Goal: Complete application form

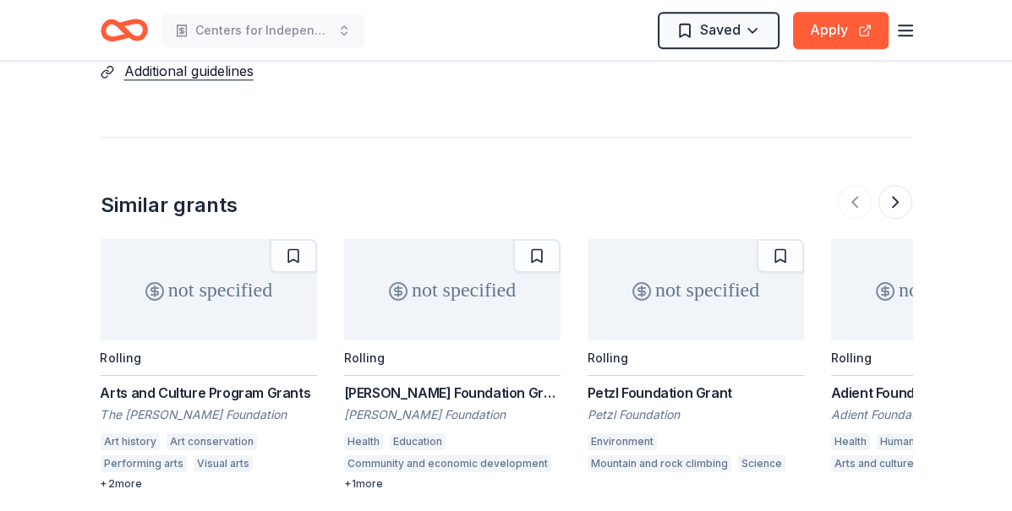
scroll to position [1884, 0]
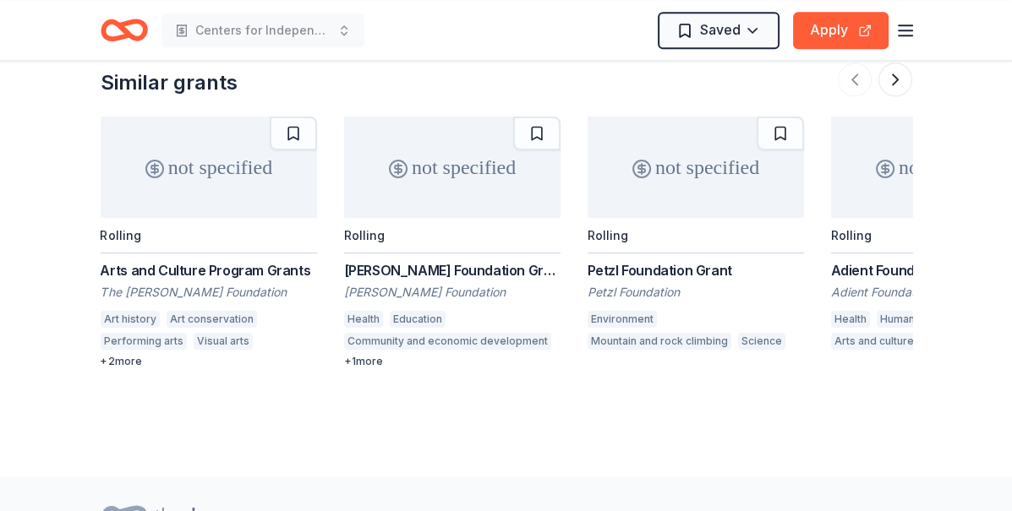
click at [501, 262] on div "McLaughlin Doty Foundation Grant" at bounding box center [452, 270] width 216 height 20
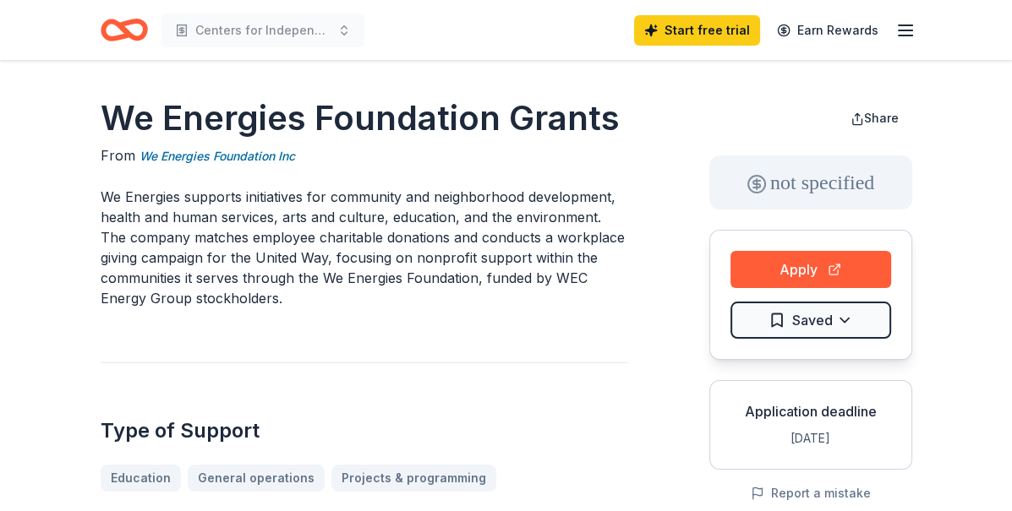
scroll to position [0, 0]
click at [776, 267] on button "Apply" at bounding box center [810, 269] width 161 height 37
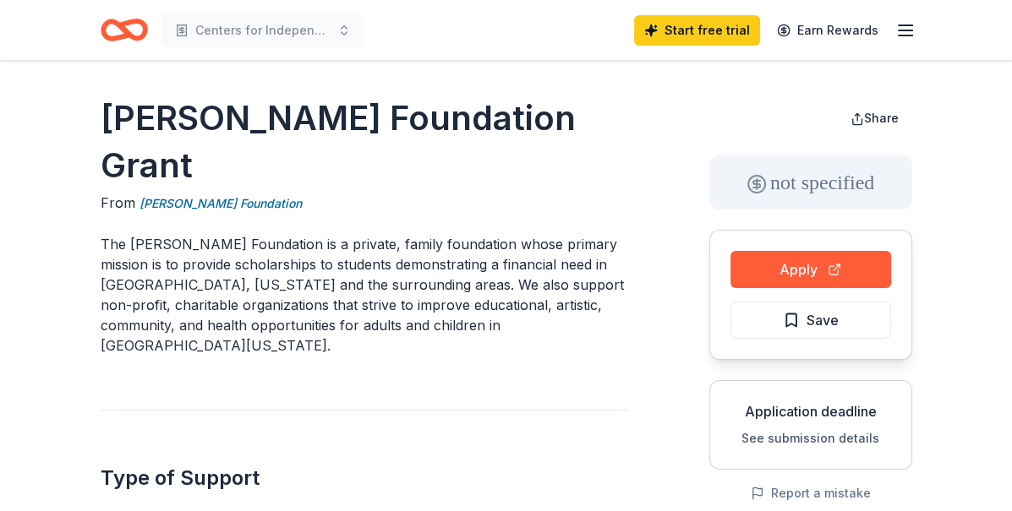
click at [107, 21] on icon "Home" at bounding box center [116, 29] width 26 height 17
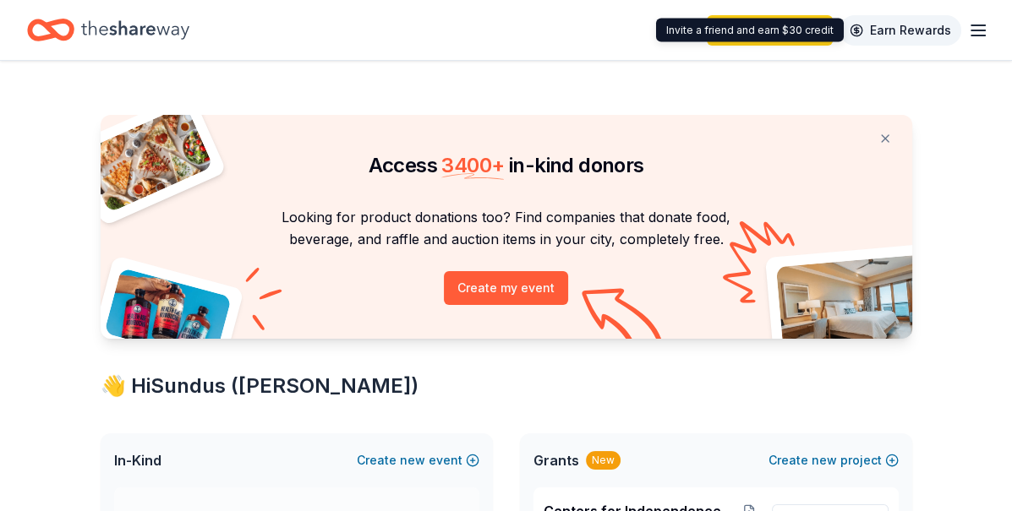
click at [888, 36] on link "Earn Rewards" at bounding box center [900, 30] width 122 height 30
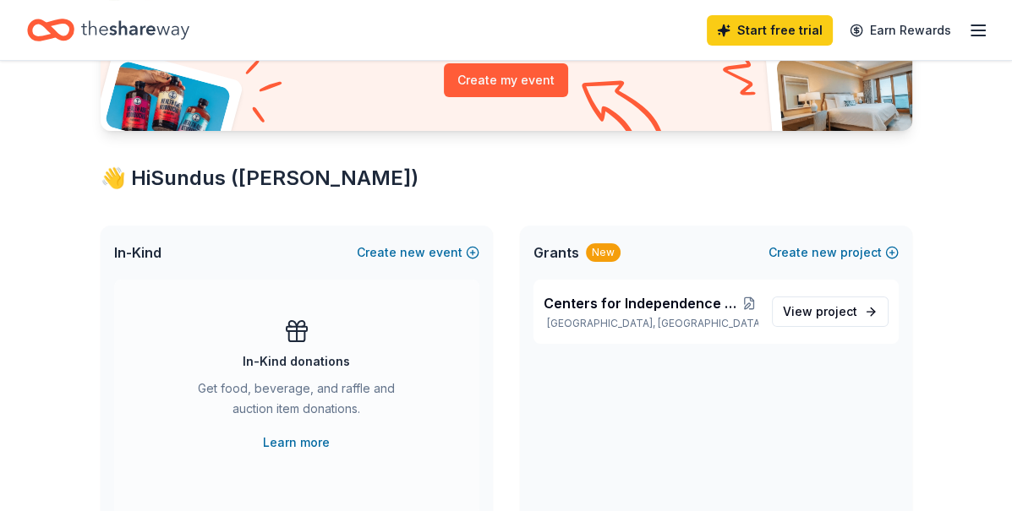
scroll to position [338, 0]
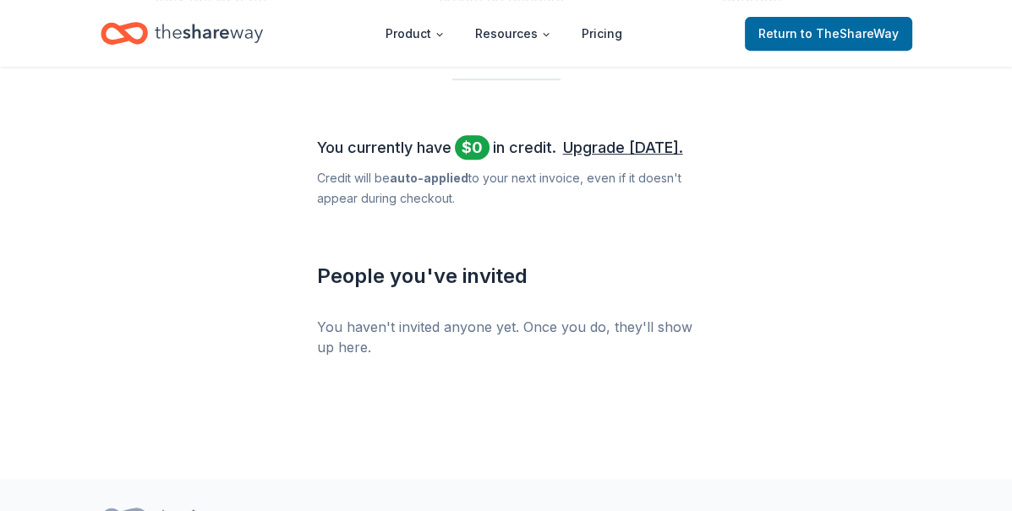
scroll to position [792, 0]
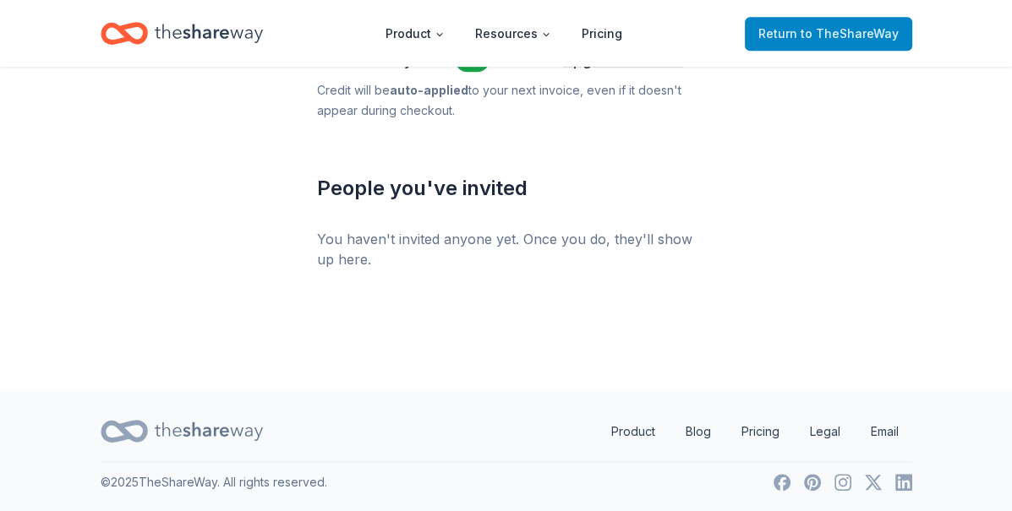
click at [841, 35] on span "to TheShareWay" at bounding box center [849, 33] width 98 height 14
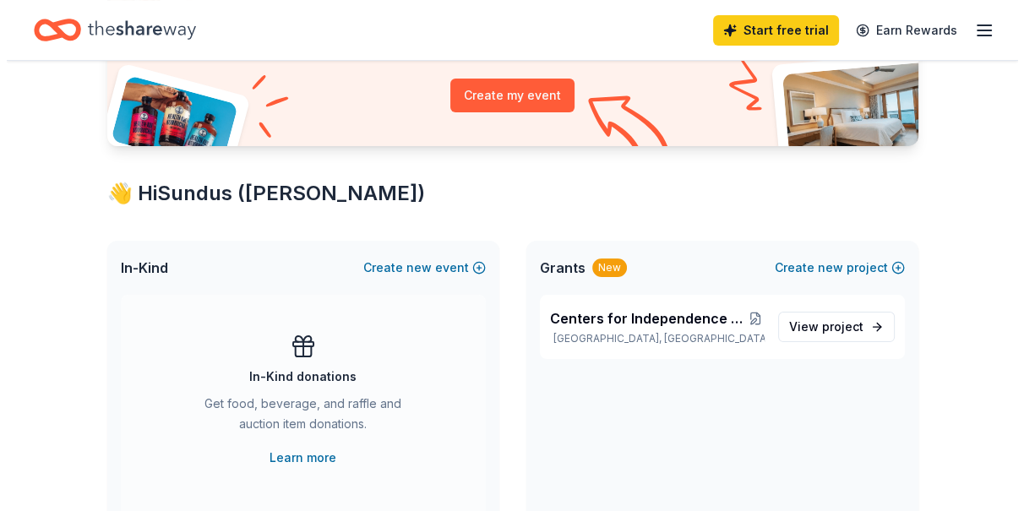
scroll to position [178, 0]
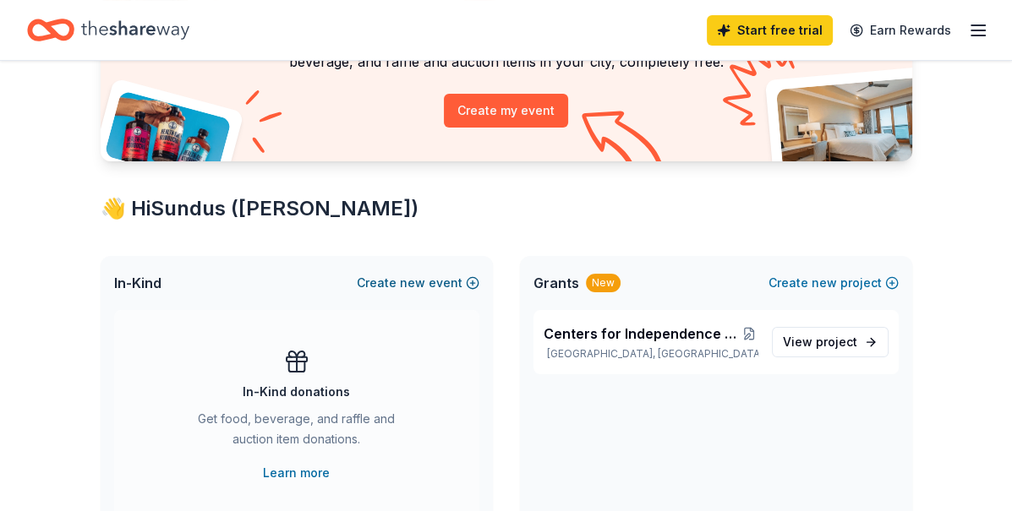
click at [400, 283] on button "Create new event" at bounding box center [418, 283] width 123 height 20
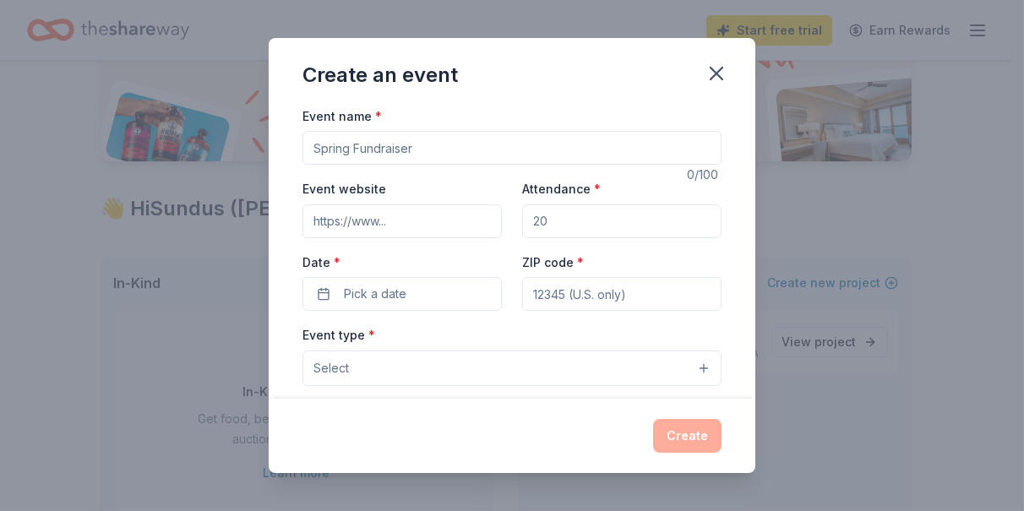
click at [382, 152] on input "Event name *" at bounding box center [512, 148] width 419 height 34
type input "Braise Friendraiser"
click at [398, 221] on input "Event website" at bounding box center [402, 222] width 199 height 34
click at [560, 213] on input "Attendance *" at bounding box center [621, 222] width 199 height 34
type input "60"
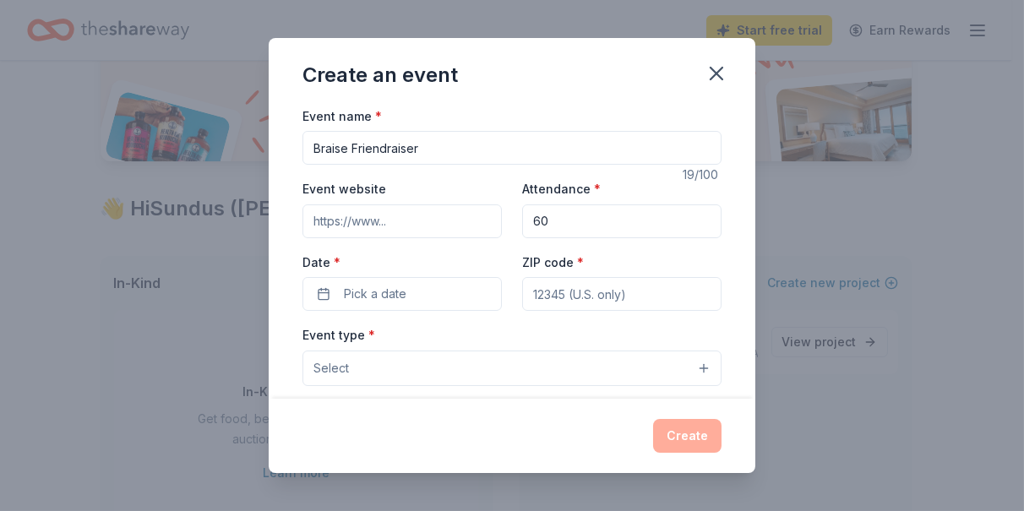
click at [594, 286] on input "ZIP code *" at bounding box center [621, 294] width 199 height 34
type input "53215"
click at [379, 292] on span "Pick a date" at bounding box center [375, 294] width 63 height 20
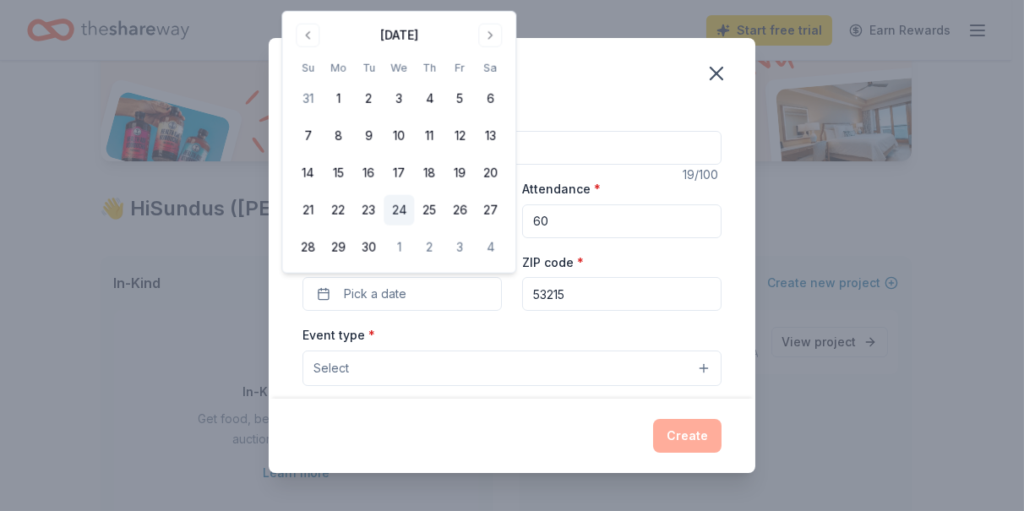
click at [395, 210] on button "24" at bounding box center [399, 210] width 30 height 30
click at [423, 331] on div "Event type * Select" at bounding box center [512, 356] width 419 height 62
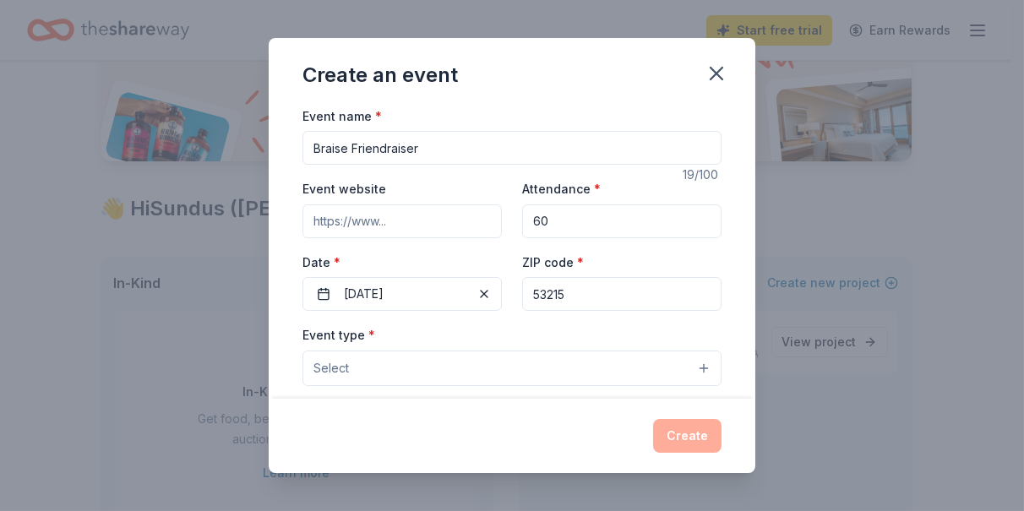
click at [419, 366] on button "Select" at bounding box center [512, 369] width 419 height 36
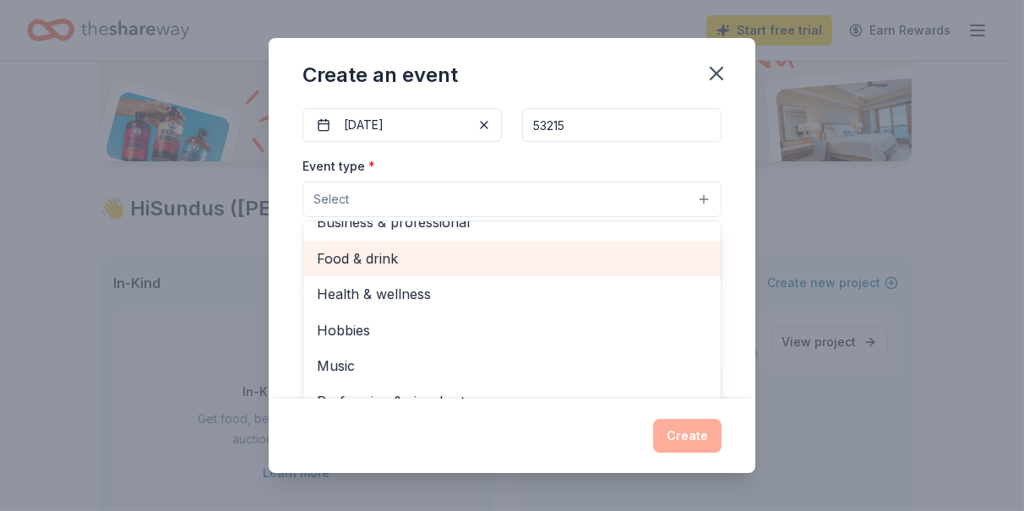
scroll to position [0, 0]
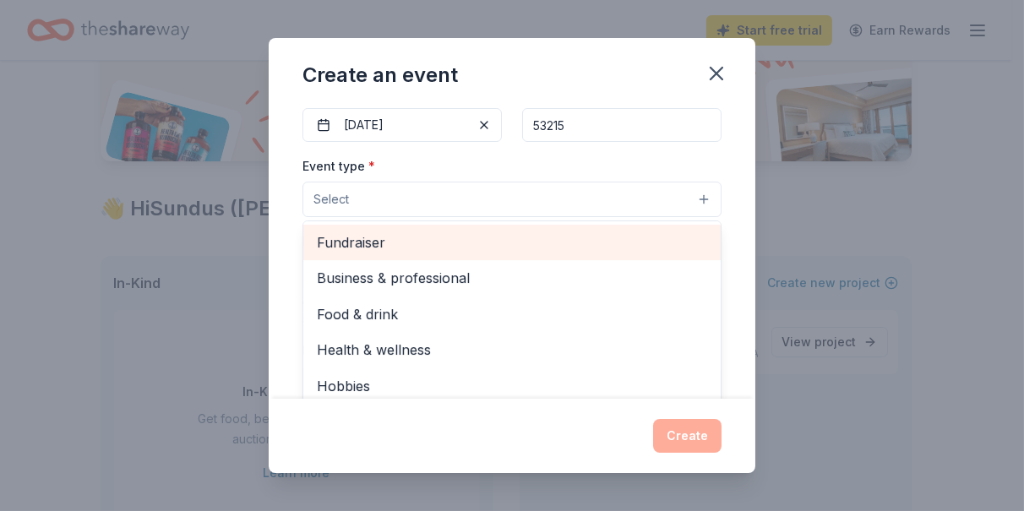
click at [401, 239] on span "Fundraiser" at bounding box center [512, 243] width 391 height 22
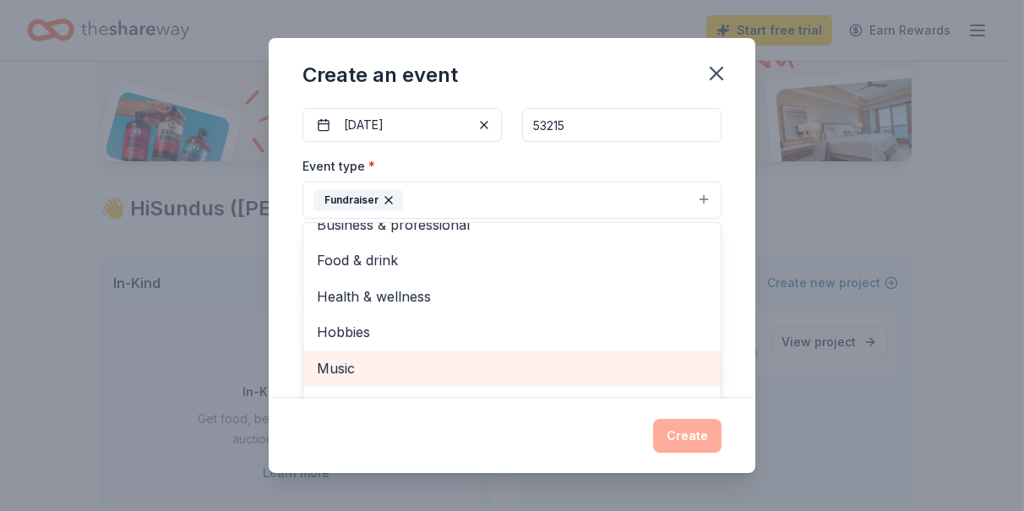
scroll to position [254, 0]
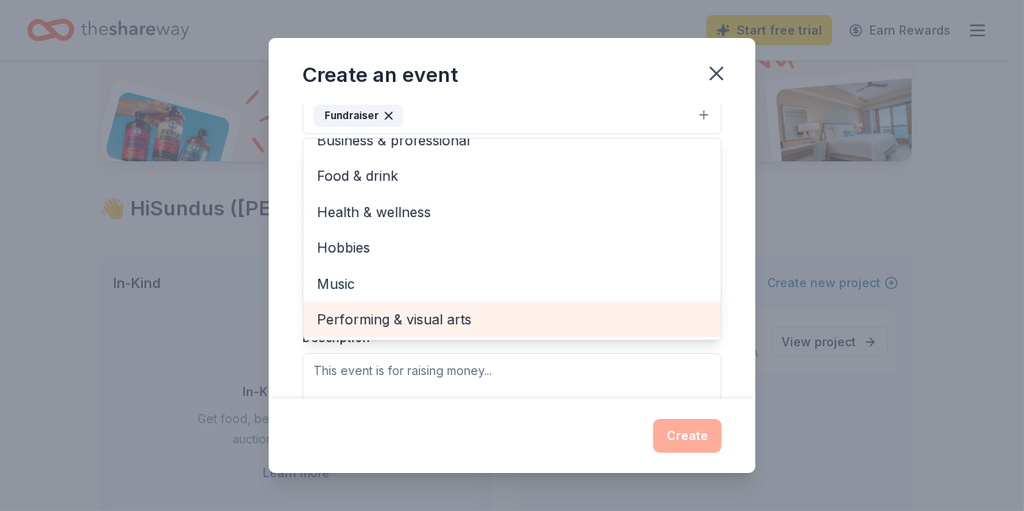
click at [426, 310] on span "Performing & visual arts" at bounding box center [512, 320] width 391 height 22
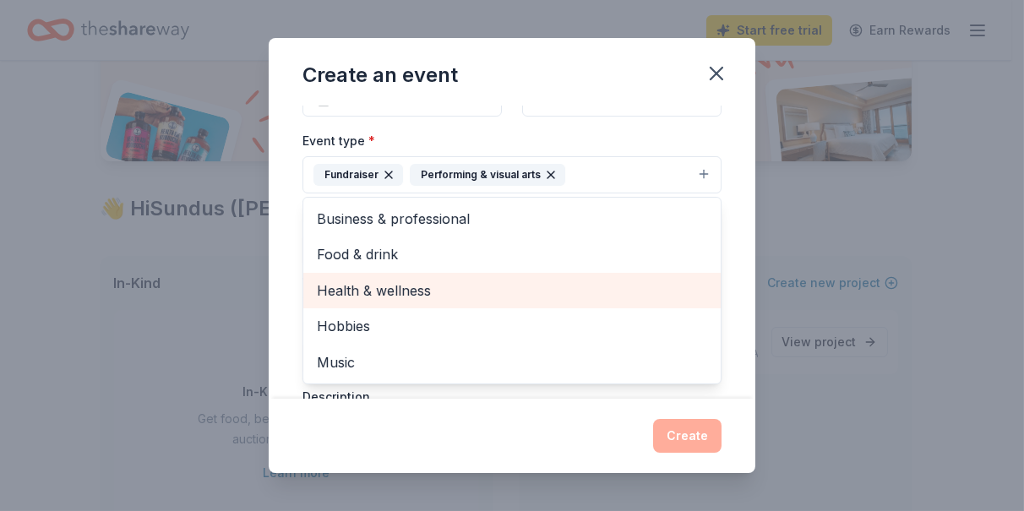
scroll to position [169, 0]
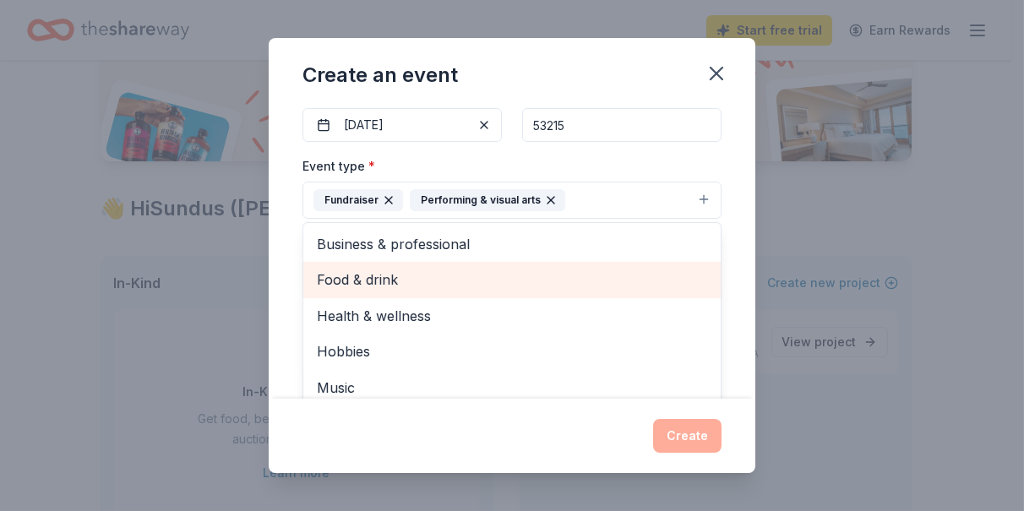
click at [424, 285] on span "Food & drink" at bounding box center [512, 280] width 391 height 22
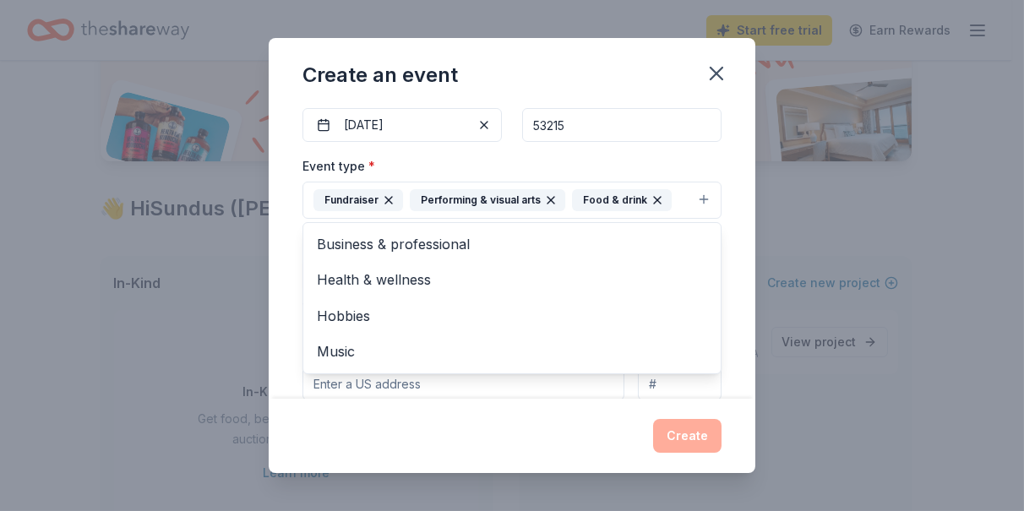
click at [740, 221] on div "Event name * Braise Friendraiser 19 /100 Event website Attendance * 60 Date * 0…" at bounding box center [512, 253] width 487 height 294
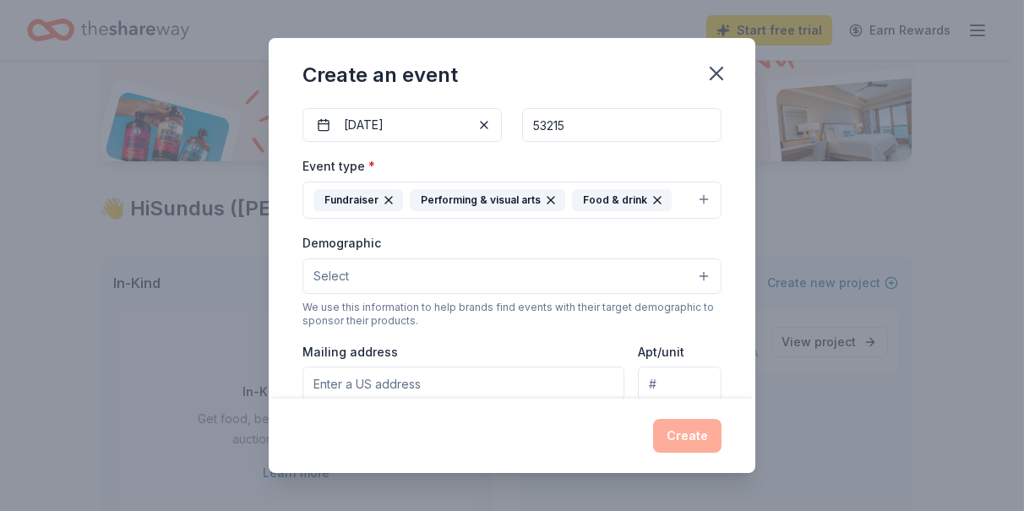
scroll to position [254, 0]
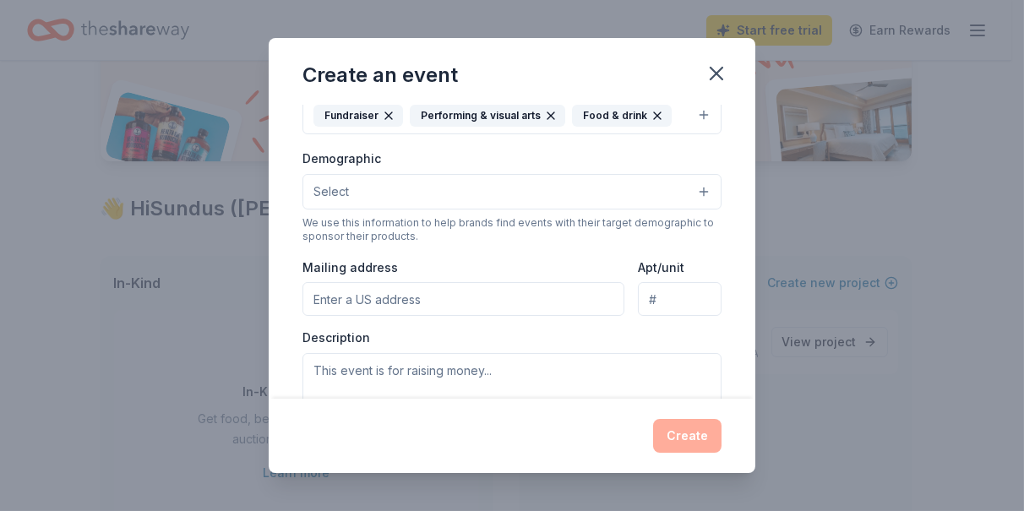
click at [565, 174] on button "Select" at bounding box center [512, 192] width 419 height 36
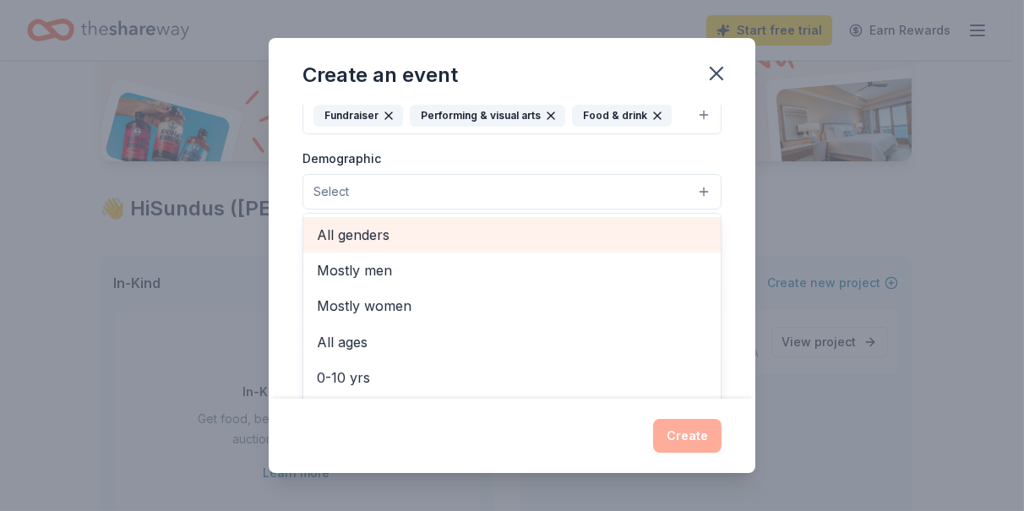
click at [505, 224] on span "All genders" at bounding box center [512, 235] width 391 height 22
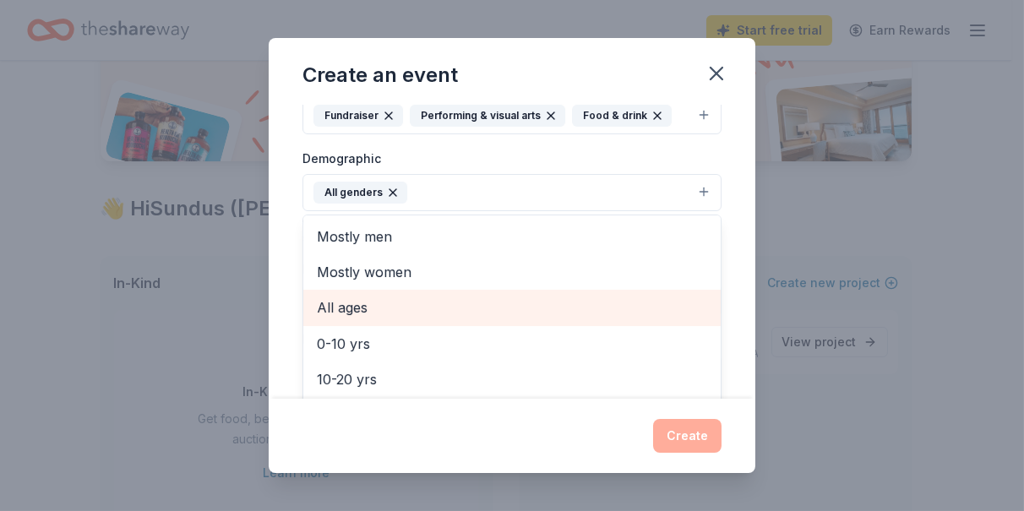
click at [504, 303] on span "All ages" at bounding box center [512, 308] width 391 height 22
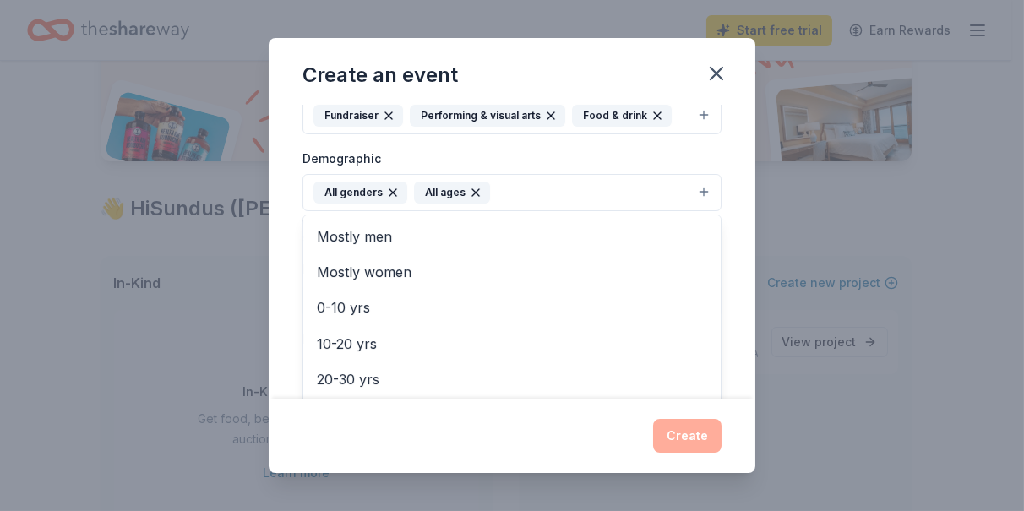
click at [737, 270] on div "Event name * Braise Friendraiser 19 /100 Event website Attendance * 60 Date * 0…" at bounding box center [512, 253] width 487 height 294
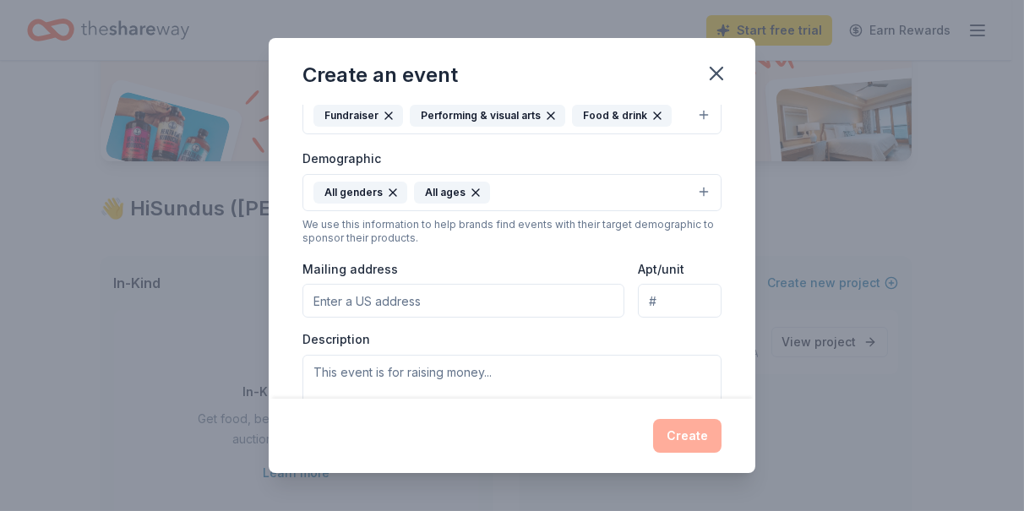
click at [522, 287] on input "Mailing address" at bounding box center [464, 301] width 322 height 34
type input "2020 W Wells St"
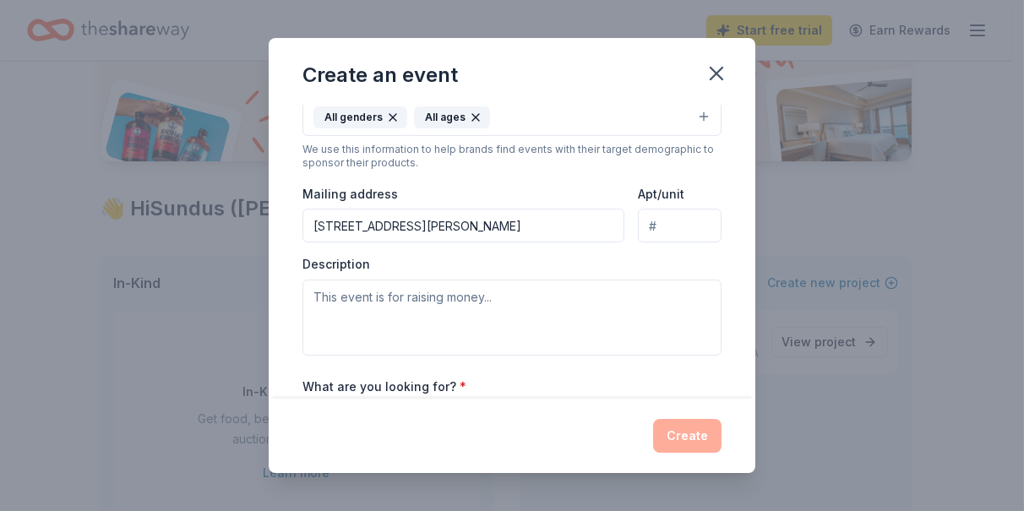
scroll to position [423, 0]
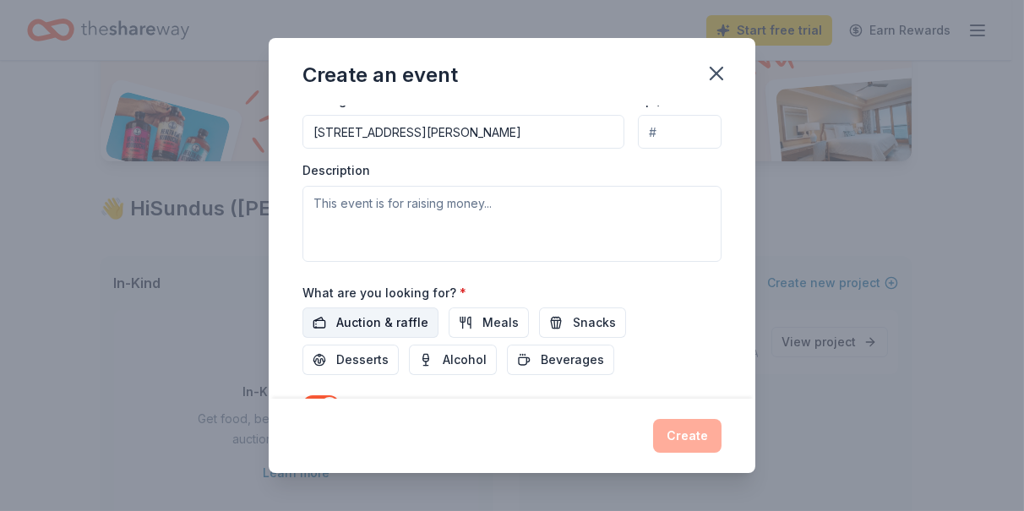
click at [395, 314] on span "Auction & raffle" at bounding box center [382, 323] width 92 height 20
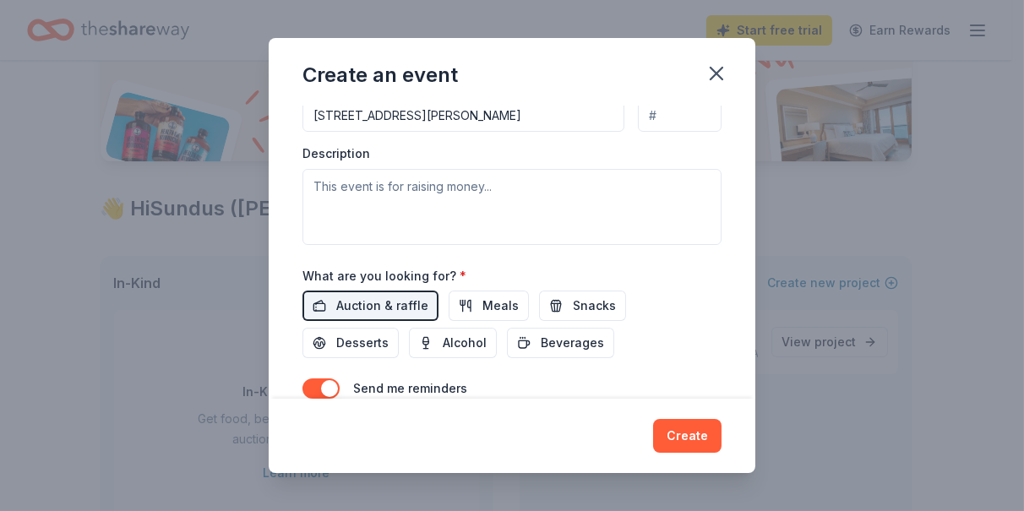
scroll to position [342, 0]
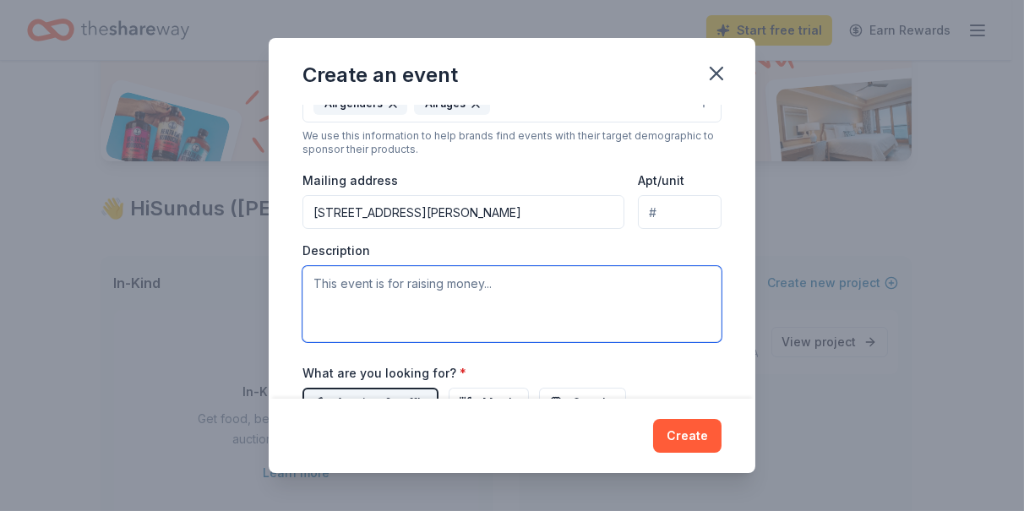
click at [445, 291] on textarea at bounding box center [512, 304] width 419 height 76
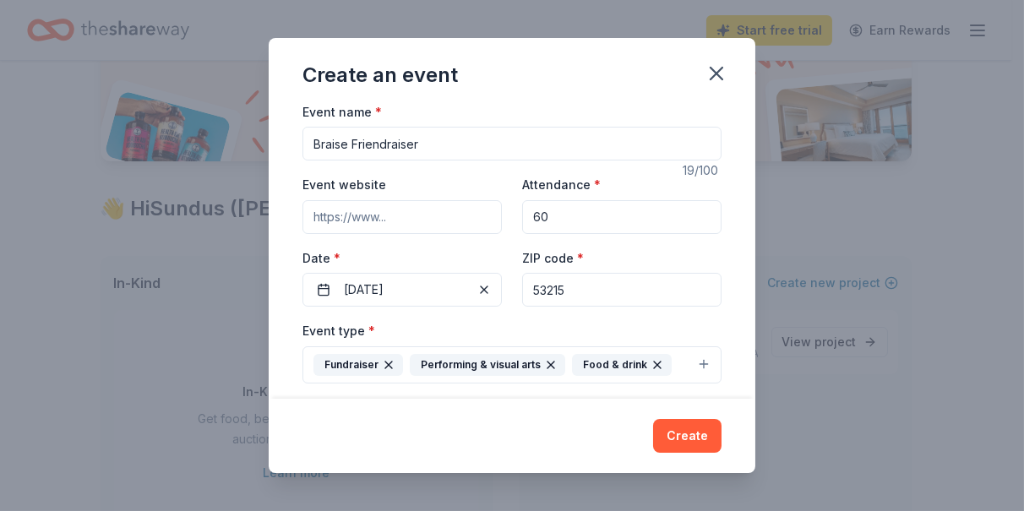
scroll to position [89, 0]
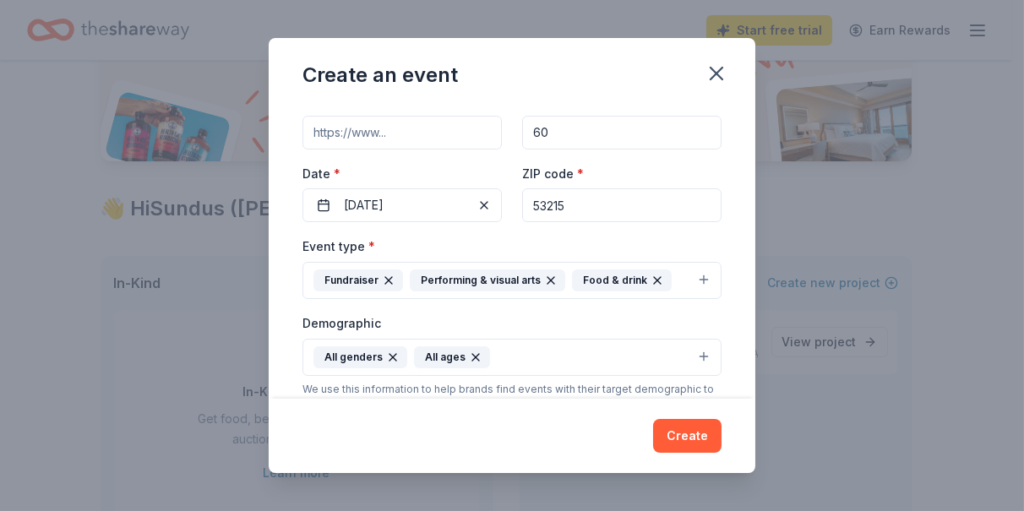
click at [384, 120] on input "Event website" at bounding box center [402, 133] width 199 height 34
paste input "Founded in 1938, the Centers for Independence exists to inspire HOPE. We serve …"
type input "Founded in 1938, the Centers for Independence exists to inspire HOPE. We serve …"
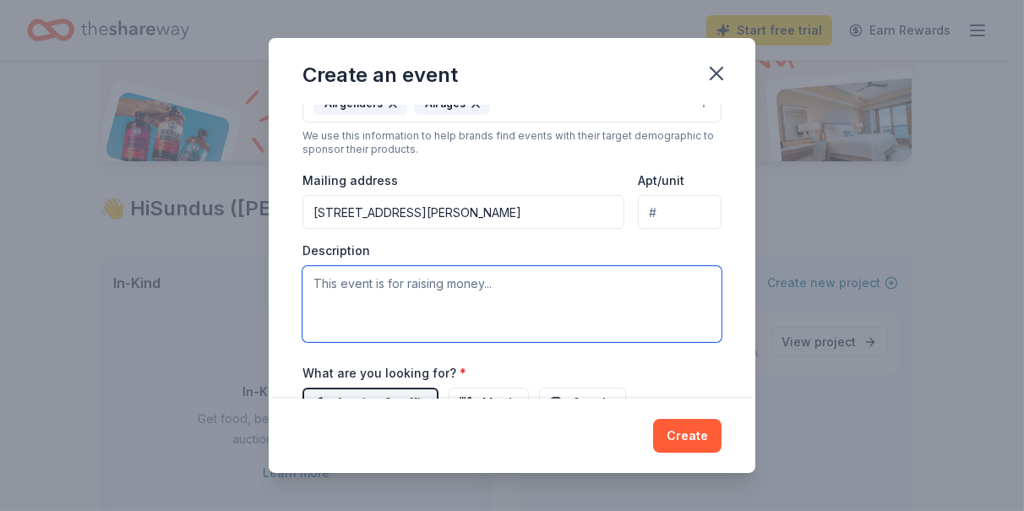
click at [429, 291] on textarea at bounding box center [512, 304] width 419 height 76
paste textarea "Founded in 1938, the Centers for Independence exists to inspire HOPE. We serve …"
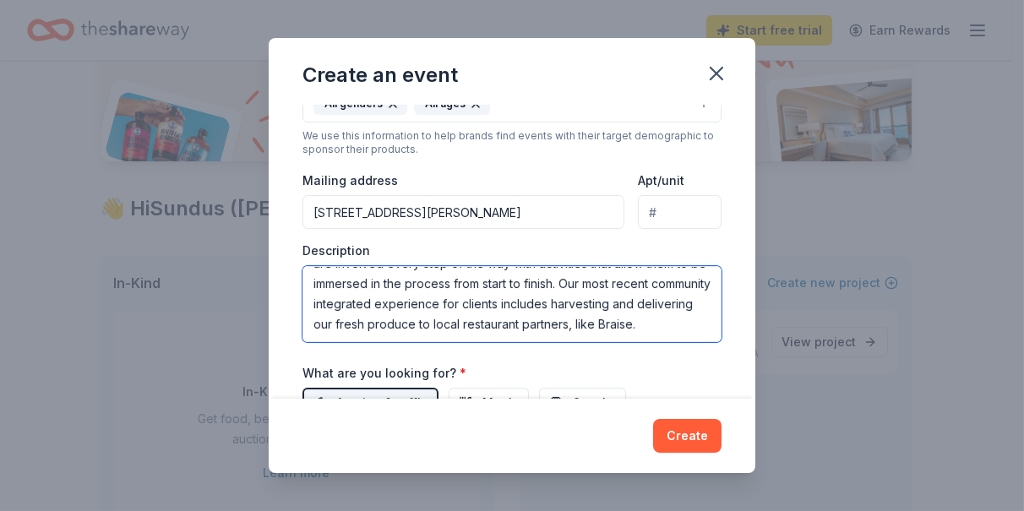
scroll to position [0, 0]
drag, startPoint x: 347, startPoint y: 298, endPoint x: 281, endPoint y: 303, distance: 65.4
click at [281, 303] on div "Event name * Braise Friendraiser 19 /100 Event website Attendance * 60 Date * 0…" at bounding box center [512, 253] width 487 height 294
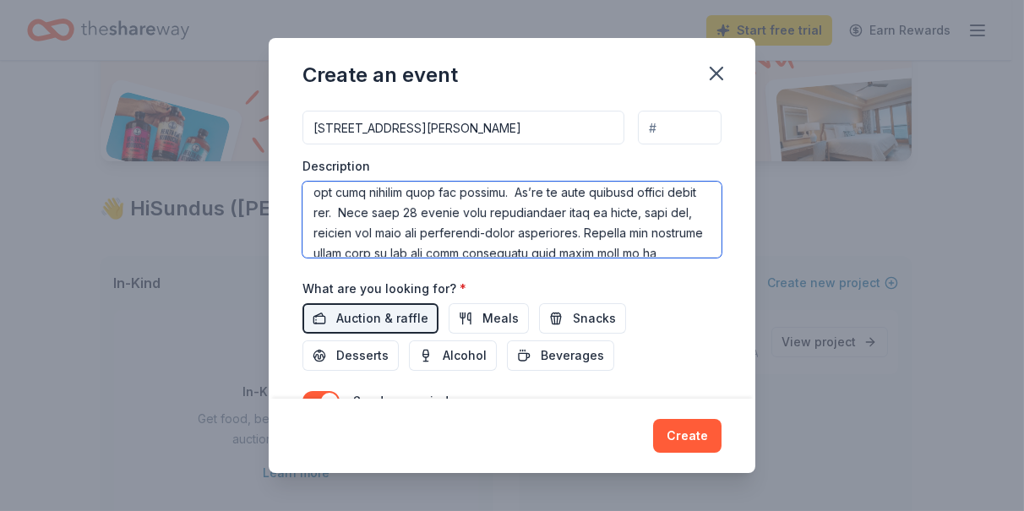
scroll to position [85, 0]
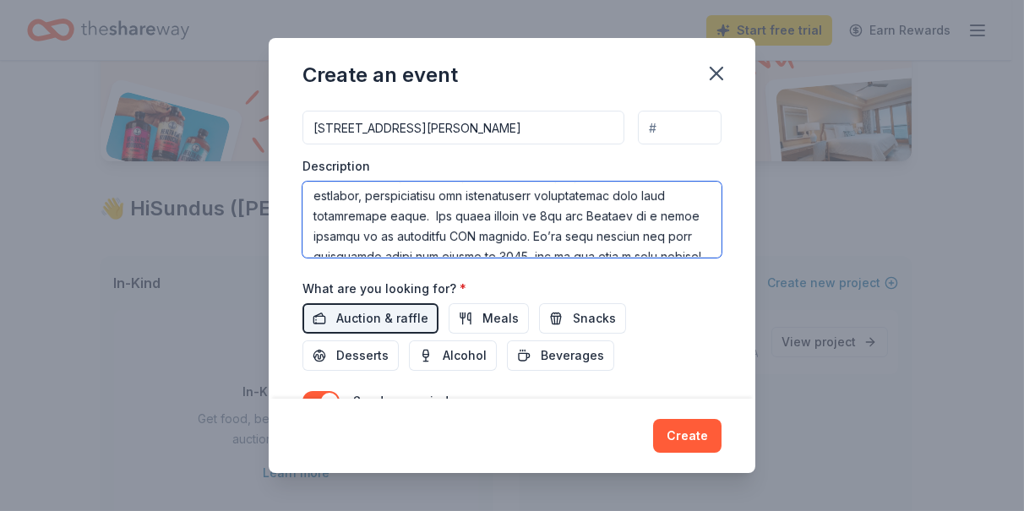
click at [606, 210] on textarea at bounding box center [512, 220] width 419 height 76
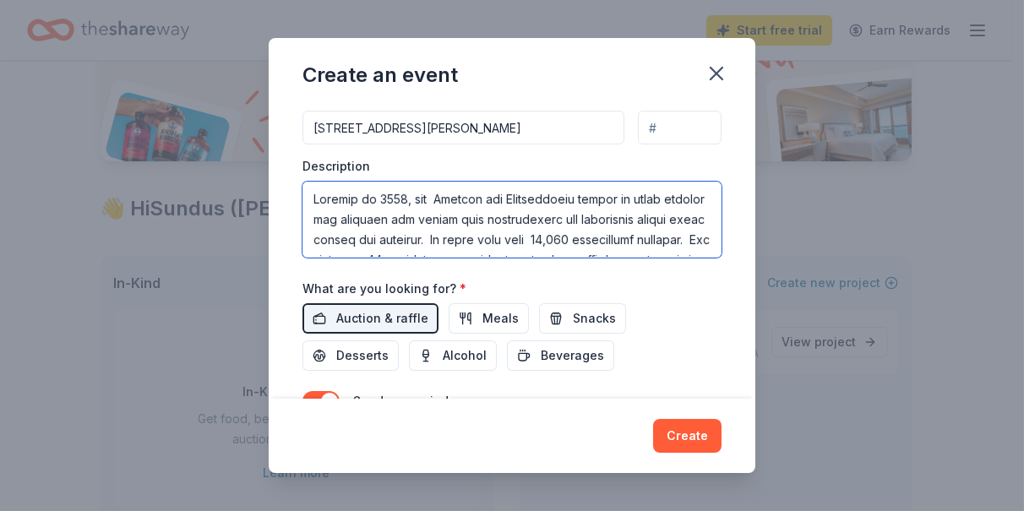
click at [504, 232] on textarea at bounding box center [512, 220] width 419 height 76
click at [654, 232] on textarea "Founded in 1938, the Centers for Independence exists to offer support and advoc…" at bounding box center [512, 220] width 419 height 76
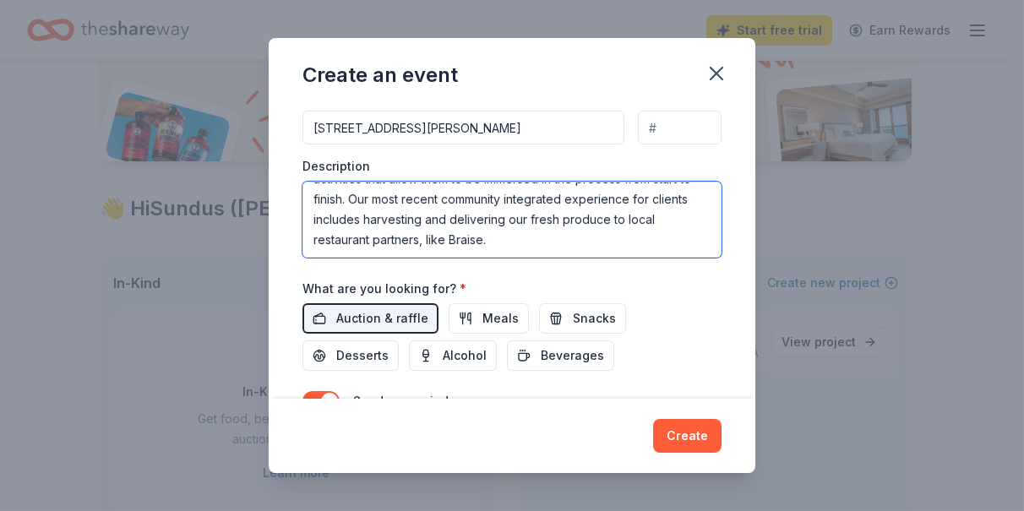
scroll to position [283, 0]
click at [499, 235] on textarea at bounding box center [512, 220] width 419 height 76
type textarea "Founded in 1938, the Centers for Independence exists to offer support and advoc…"
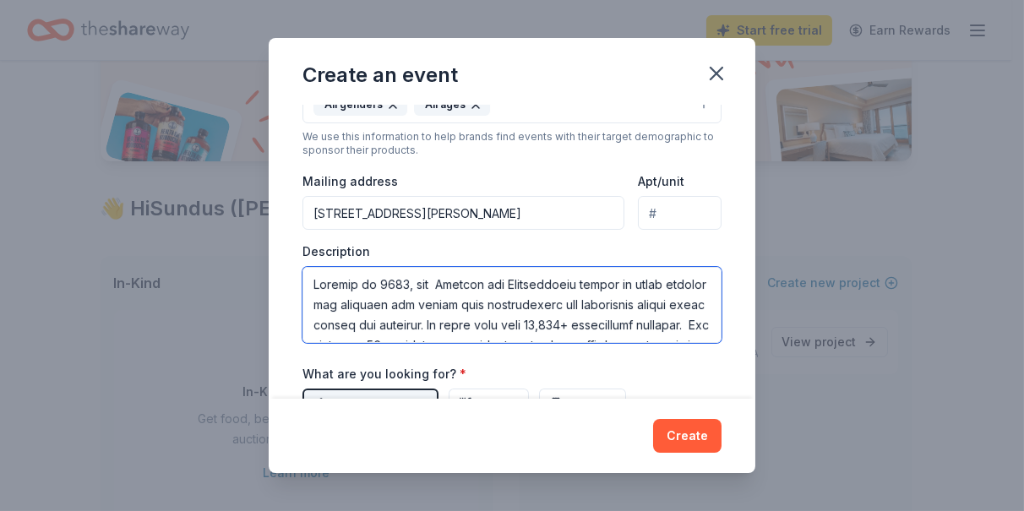
scroll to position [0, 0]
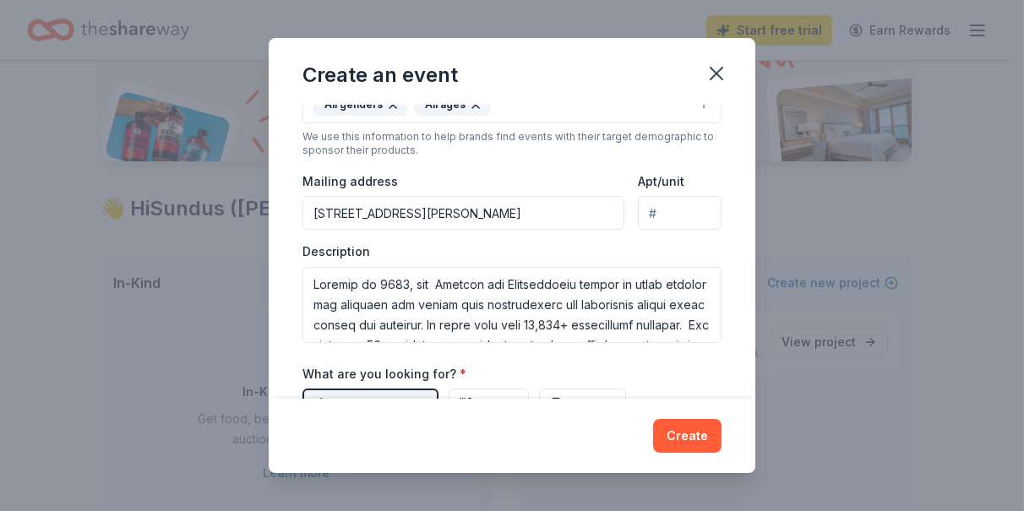
click at [479, 205] on input "2020 W Wells St" at bounding box center [464, 213] width 322 height 34
type input "2020 West Wells Street, Milwaukee, WI, 53233"
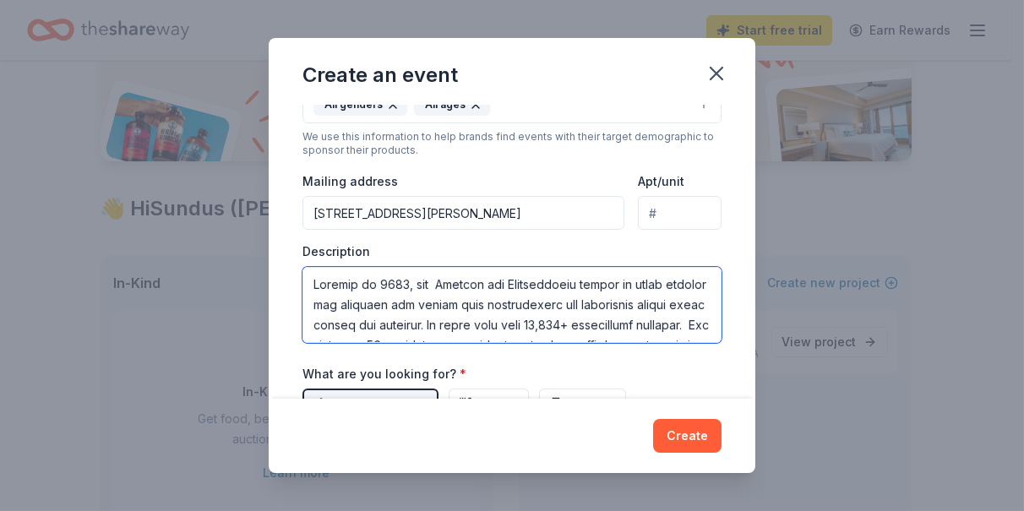
click at [431, 281] on textarea at bounding box center [512, 305] width 419 height 76
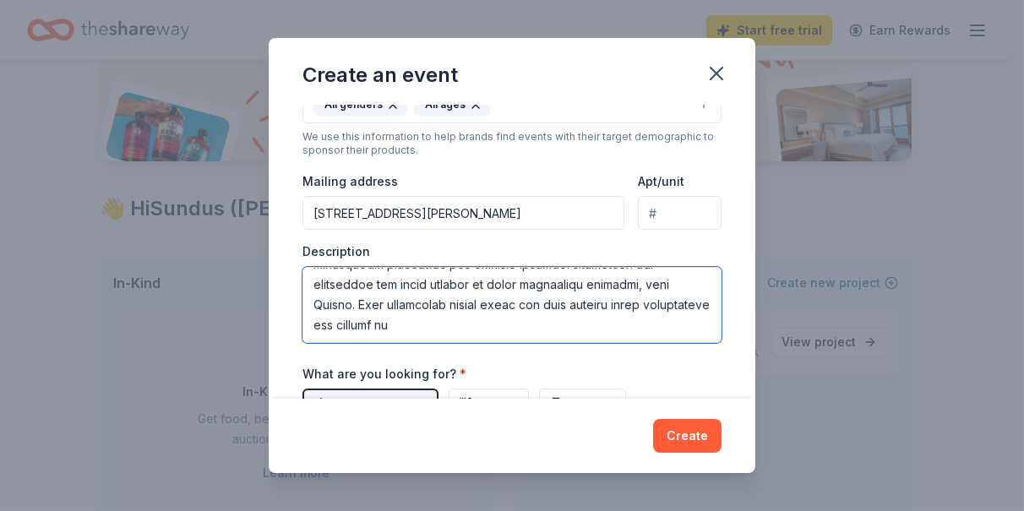
scroll to position [304, 0]
click at [555, 297] on textarea at bounding box center [512, 305] width 419 height 76
click at [481, 324] on textarea at bounding box center [512, 305] width 419 height 76
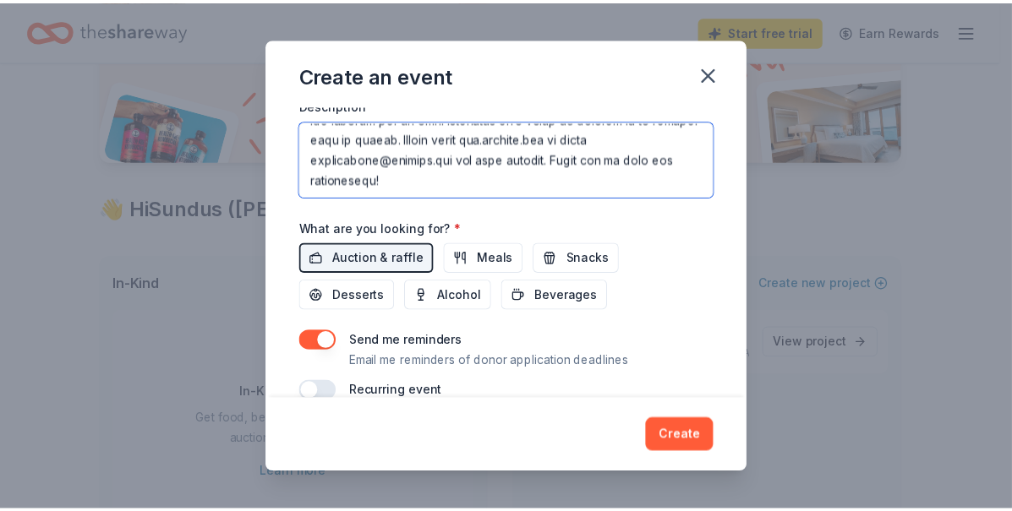
scroll to position [511, 0]
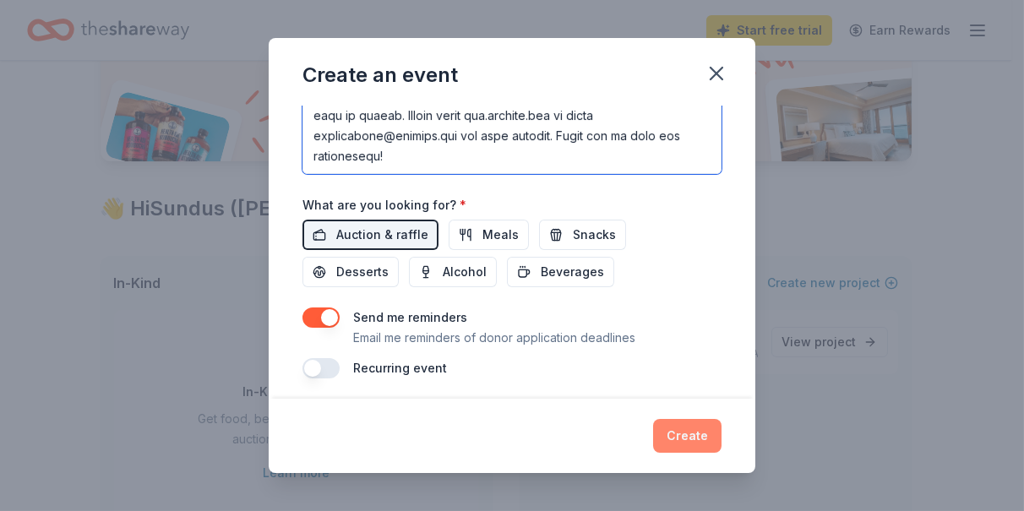
type textarea "Founded in 1938, the Centers for Independence exists to offer support and advoc…"
click at [691, 442] on button "Create" at bounding box center [687, 436] width 68 height 34
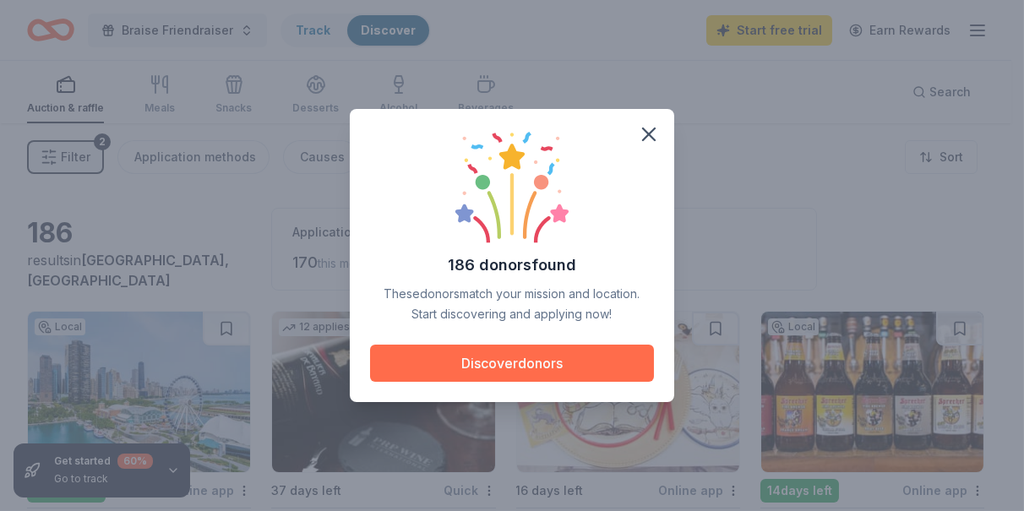
click at [609, 359] on button "Discover donors" at bounding box center [512, 363] width 284 height 37
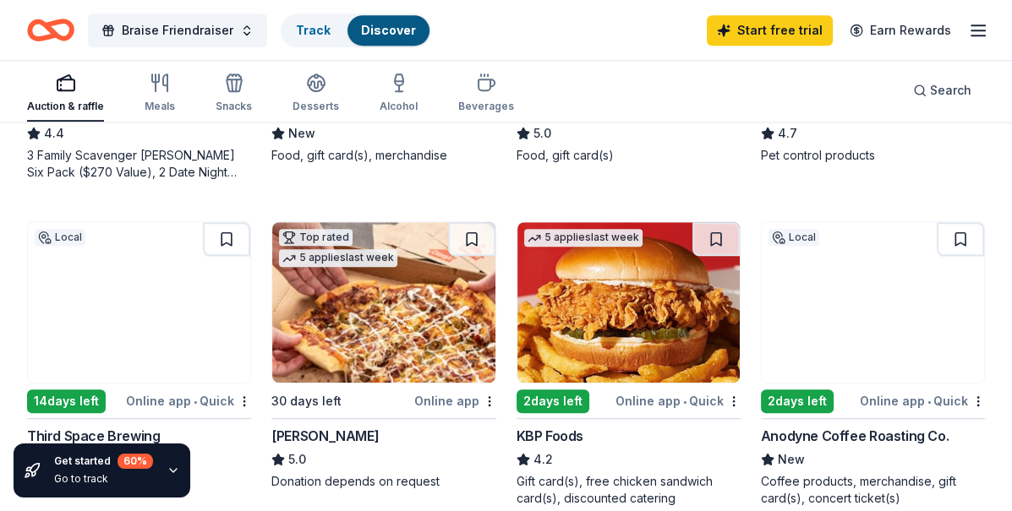
scroll to position [1074, 0]
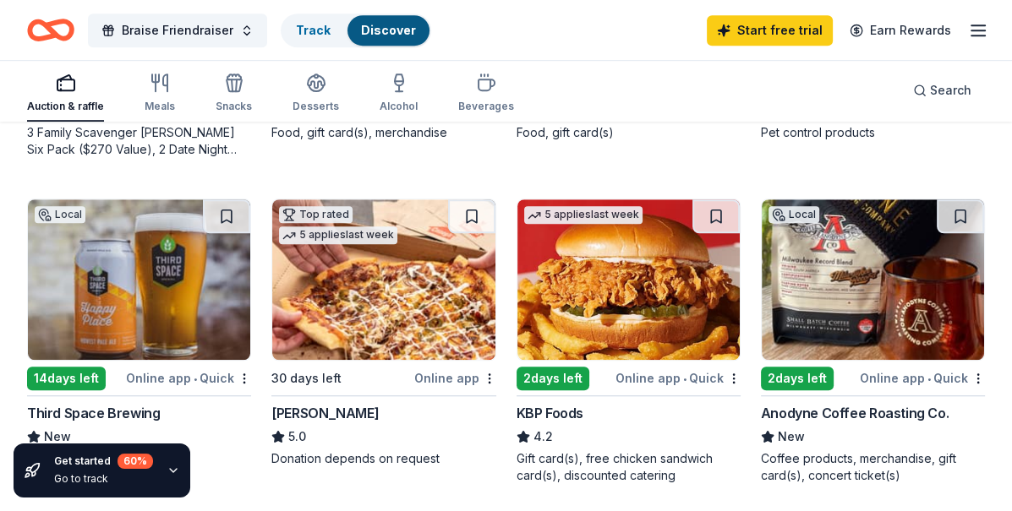
click at [861, 311] on img at bounding box center [873, 279] width 222 height 161
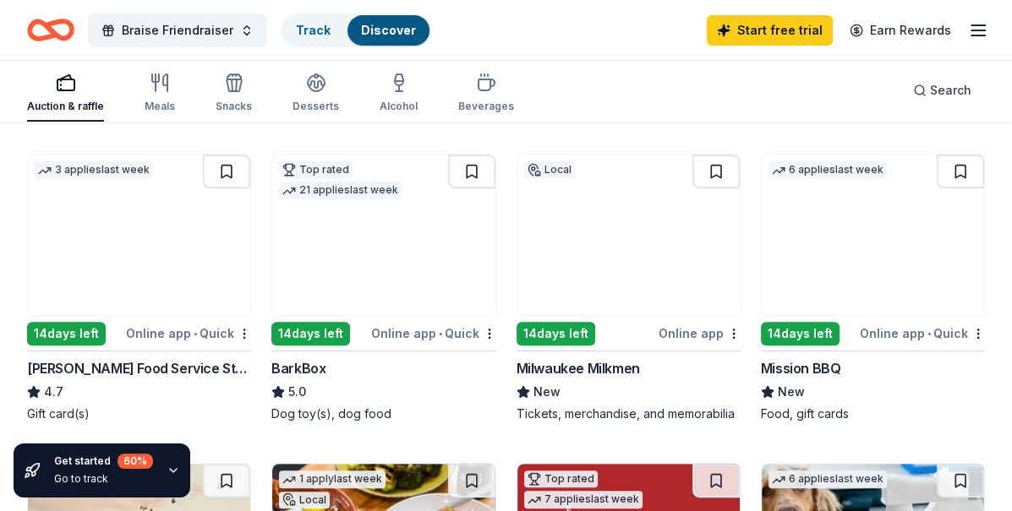
scroll to position [567, 0]
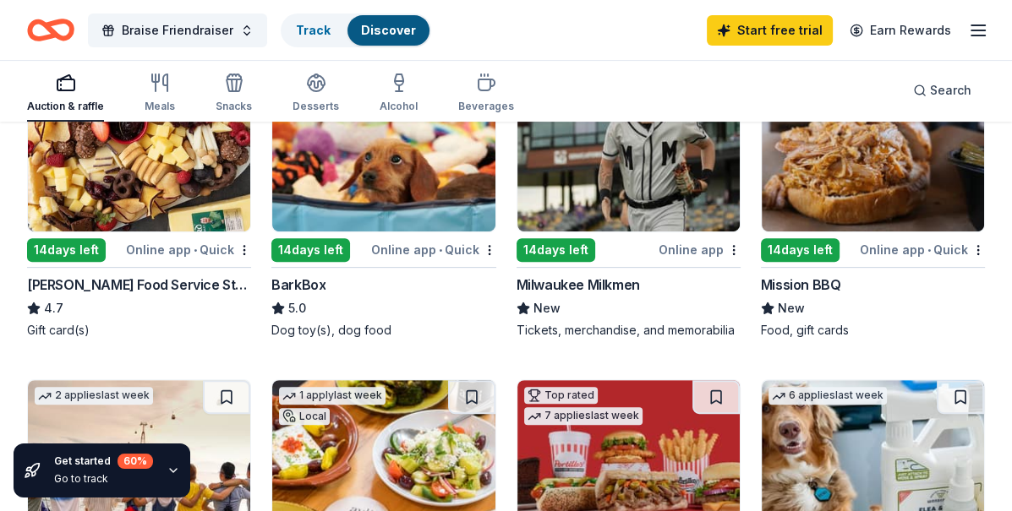
click at [328, 247] on div "14 days left" at bounding box center [310, 250] width 79 height 24
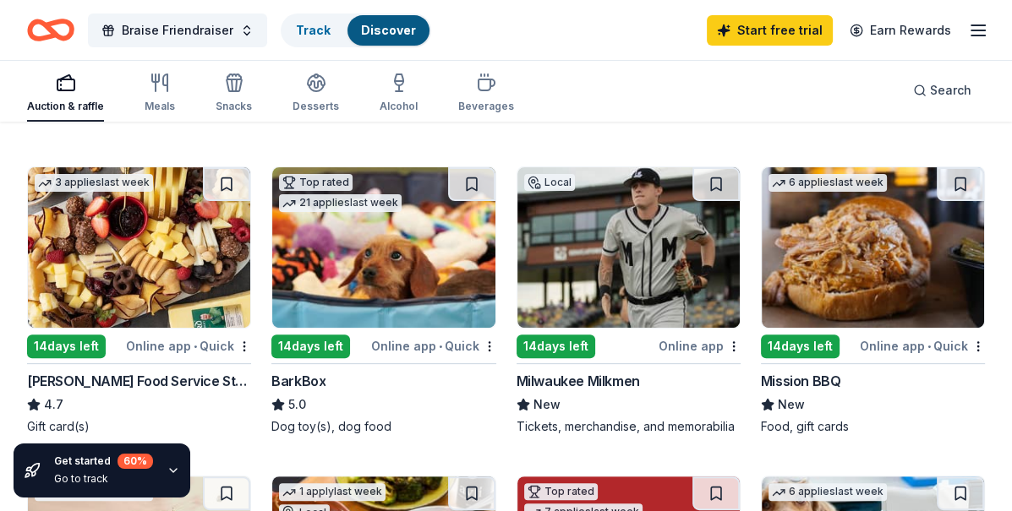
scroll to position [507, 0]
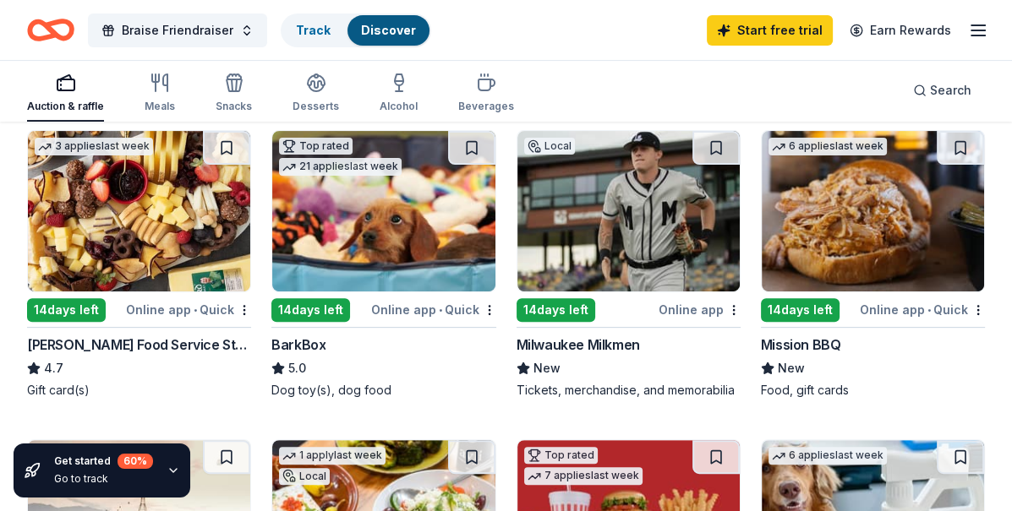
click at [598, 346] on div "Milwaukee Milkmen" at bounding box center [577, 345] width 123 height 20
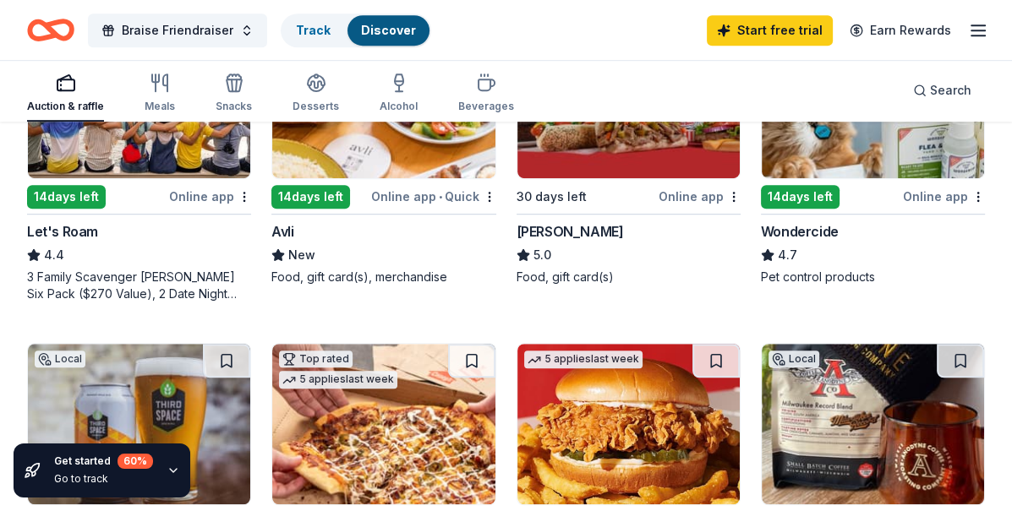
scroll to position [761, 0]
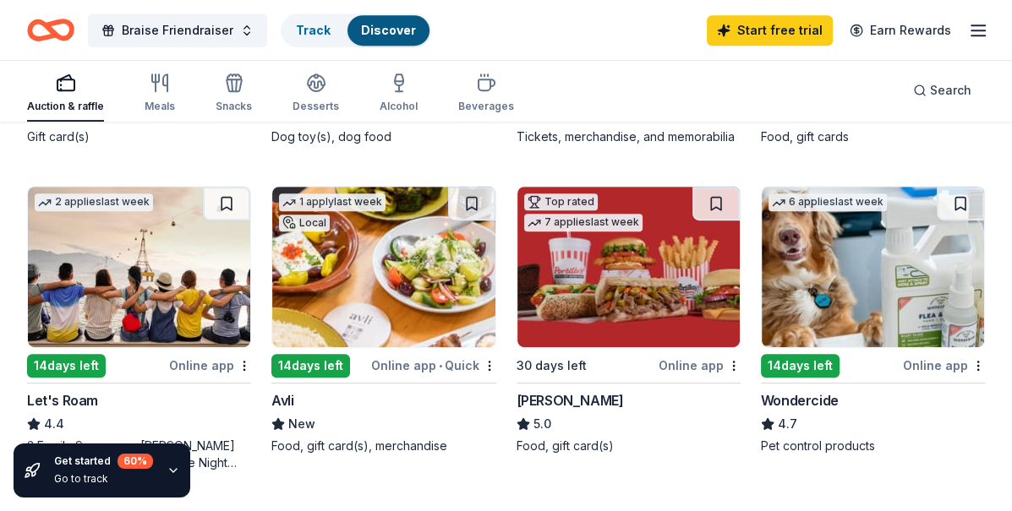
click at [352, 440] on div "Food, gift card(s), merchandise" at bounding box center [383, 446] width 224 height 17
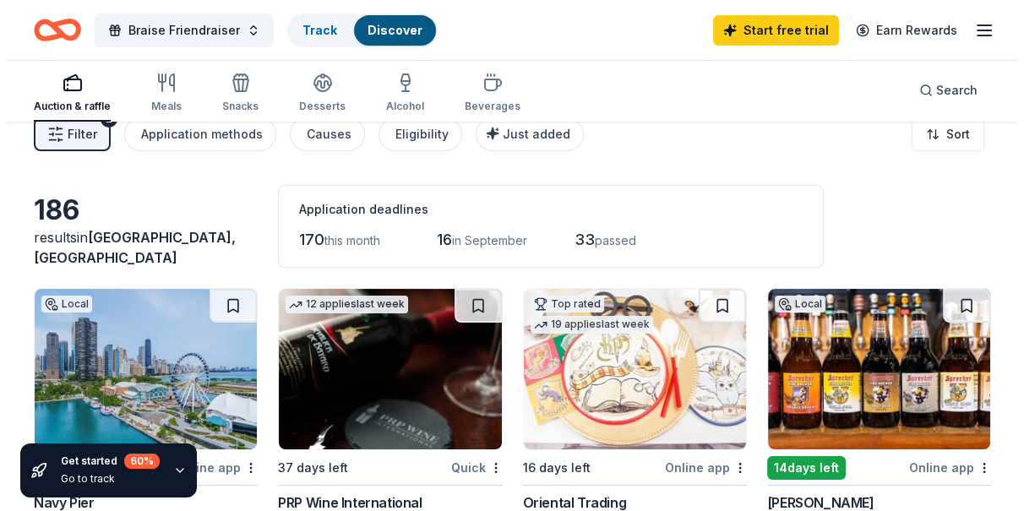
scroll to position [0, 0]
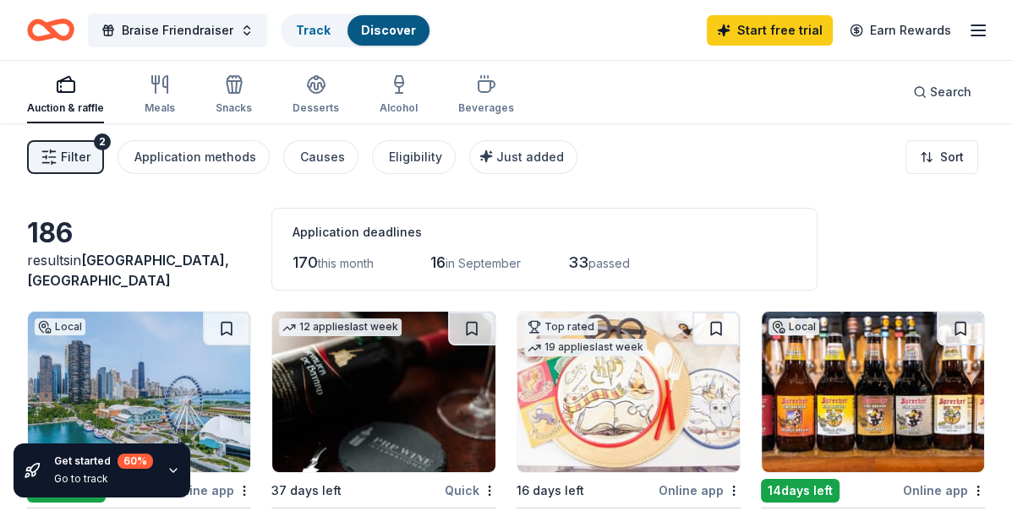
click at [51, 150] on line "button" at bounding box center [51, 151] width 0 height 3
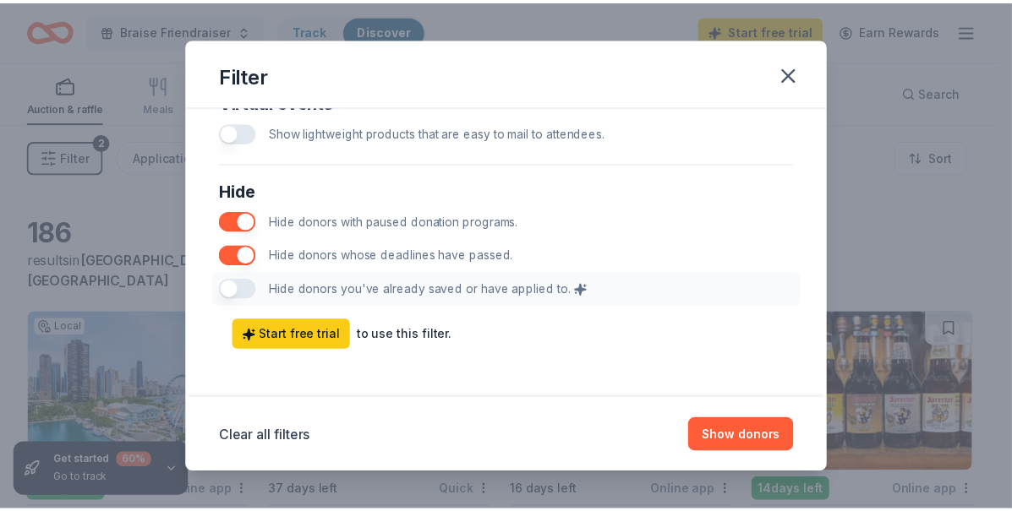
scroll to position [933, 0]
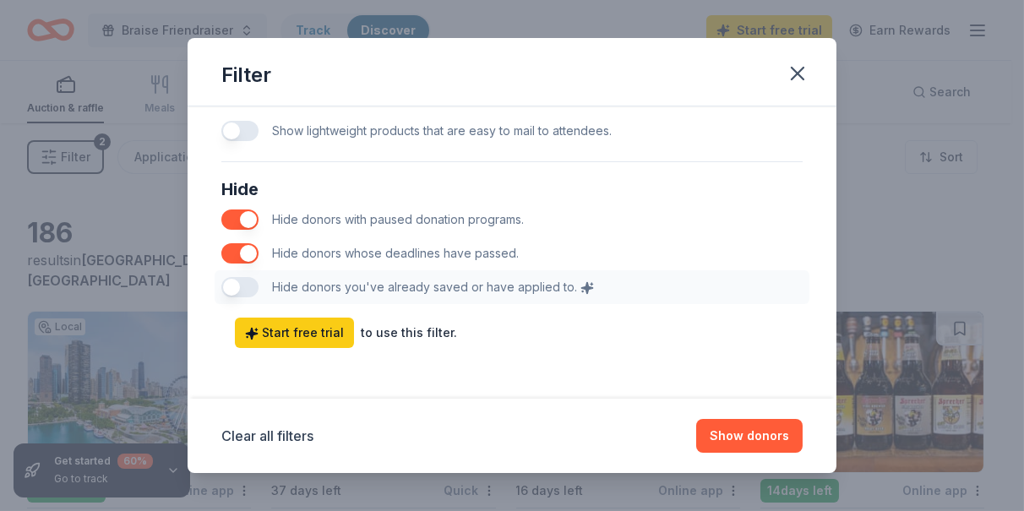
click at [250, 243] on button "button" at bounding box center [239, 253] width 37 height 20
click at [765, 424] on button "Show 219 donors" at bounding box center [739, 436] width 128 height 34
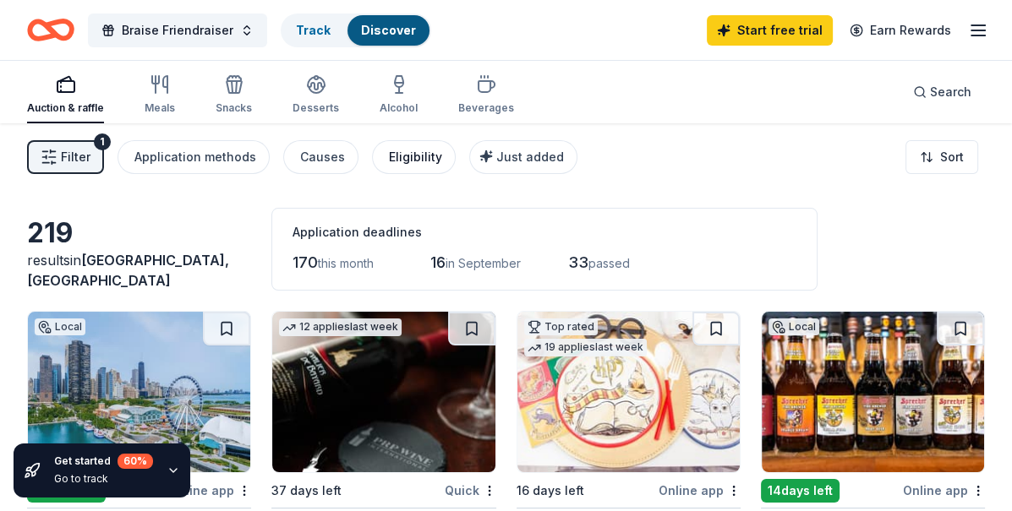
click at [393, 152] on div "Eligibility" at bounding box center [415, 157] width 53 height 20
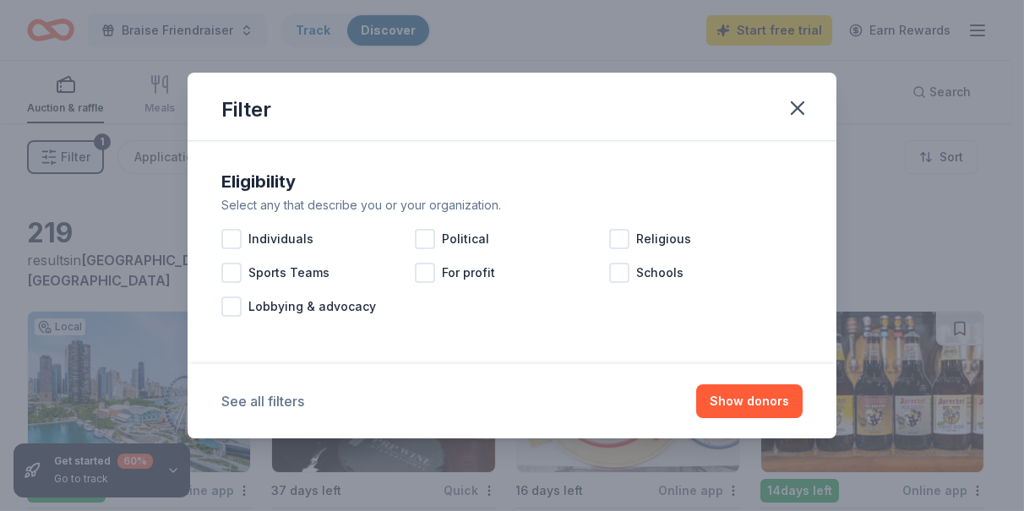
click at [243, 402] on button "See all filters" at bounding box center [262, 401] width 83 height 20
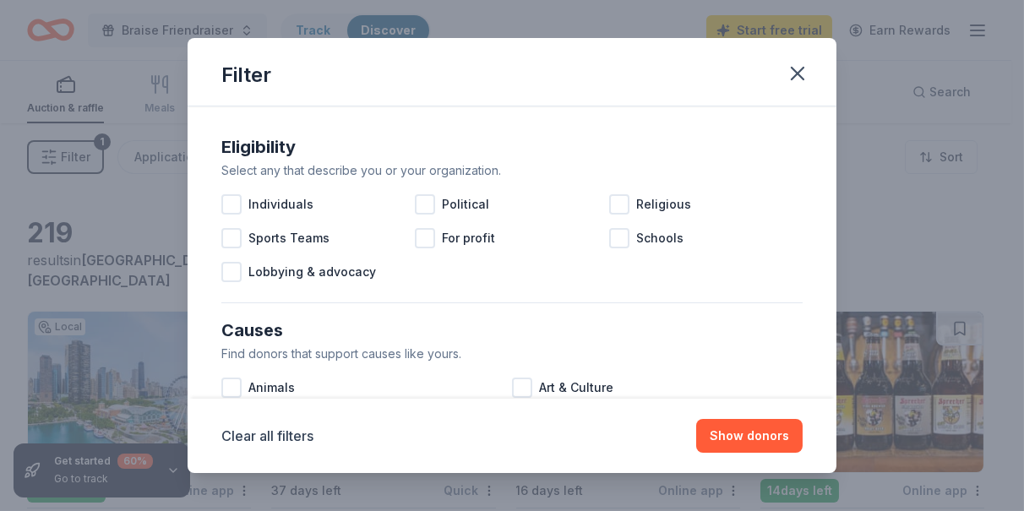
scroll to position [169, 0]
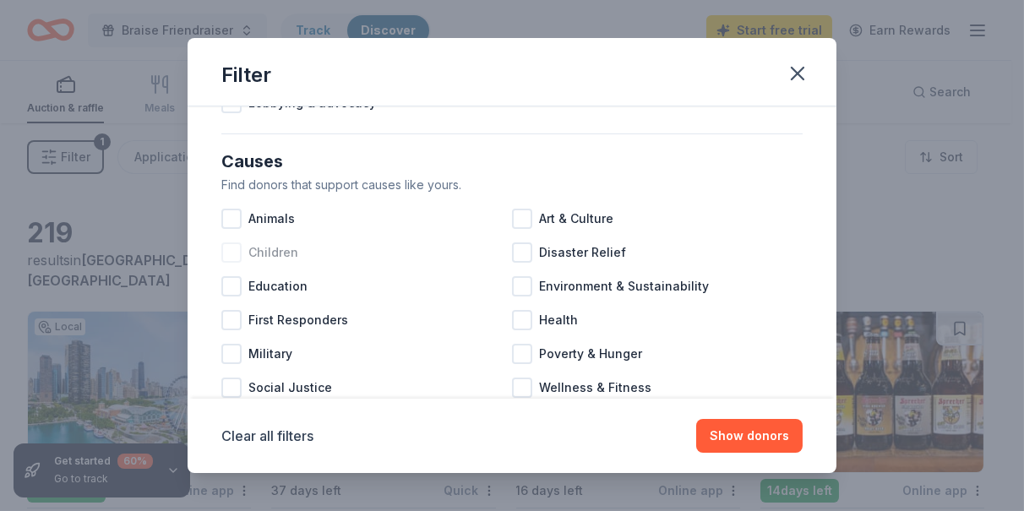
click at [284, 247] on span "Children" at bounding box center [274, 253] width 50 height 20
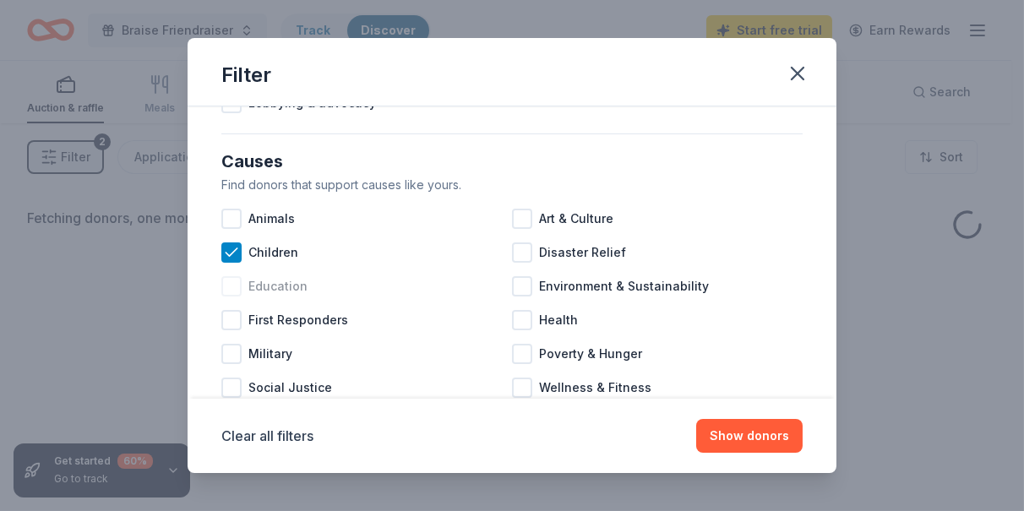
click at [278, 279] on span "Education" at bounding box center [278, 286] width 59 height 20
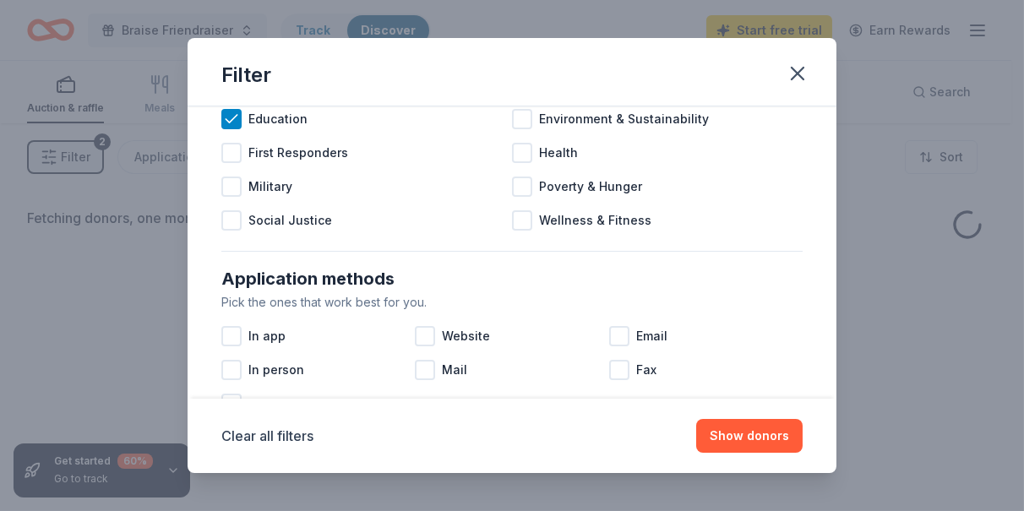
scroll to position [338, 0]
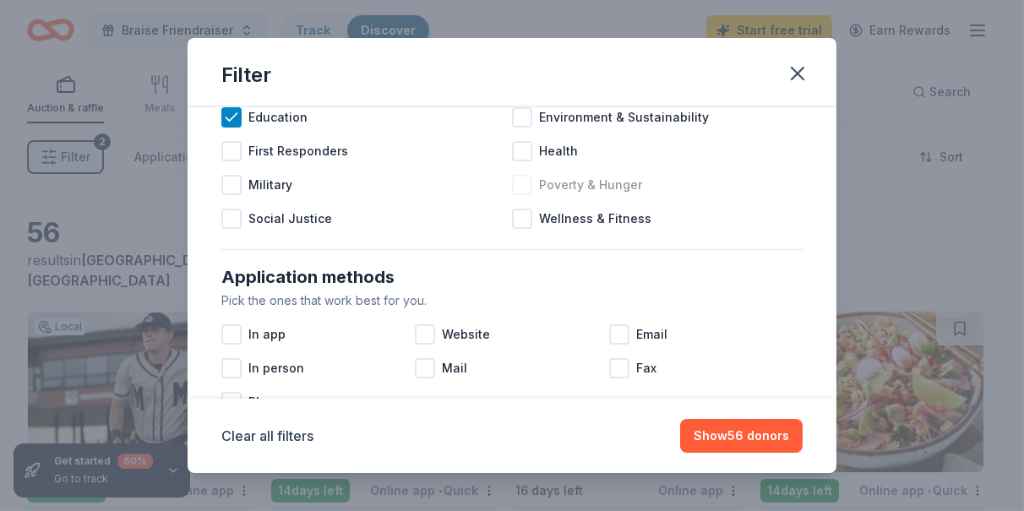
click at [620, 182] on span "Poverty & Hunger" at bounding box center [590, 185] width 103 height 20
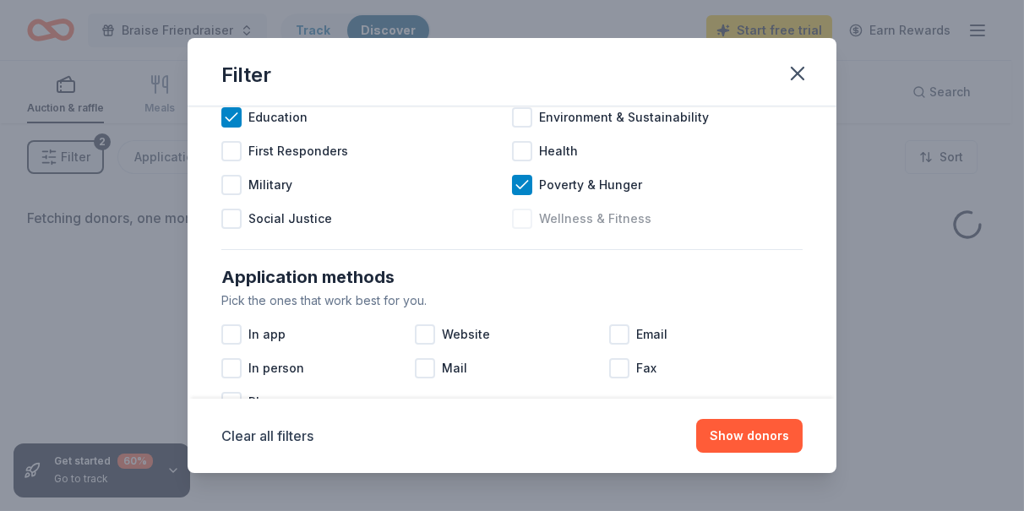
click at [620, 216] on span "Wellness & Fitness" at bounding box center [595, 219] width 112 height 20
click at [560, 147] on span "Health" at bounding box center [558, 151] width 39 height 20
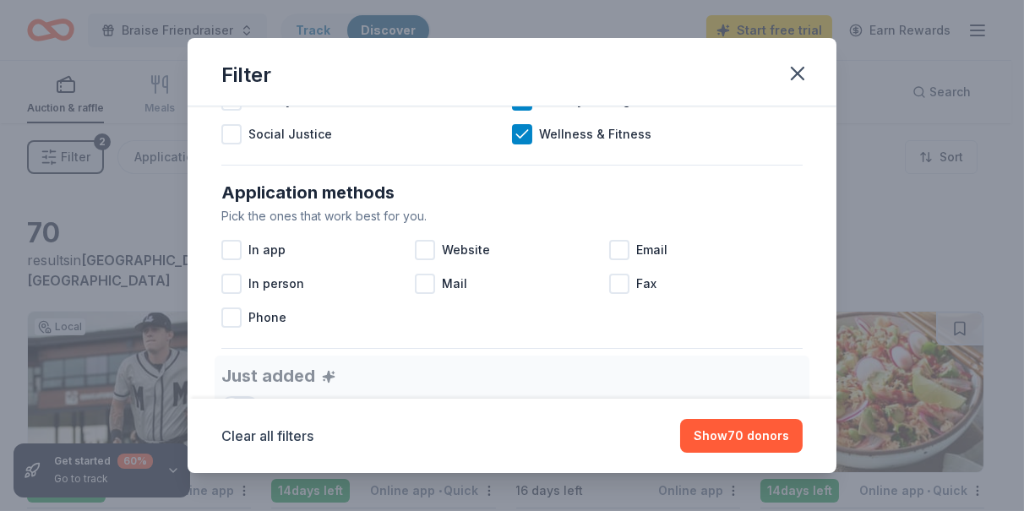
scroll to position [169, 0]
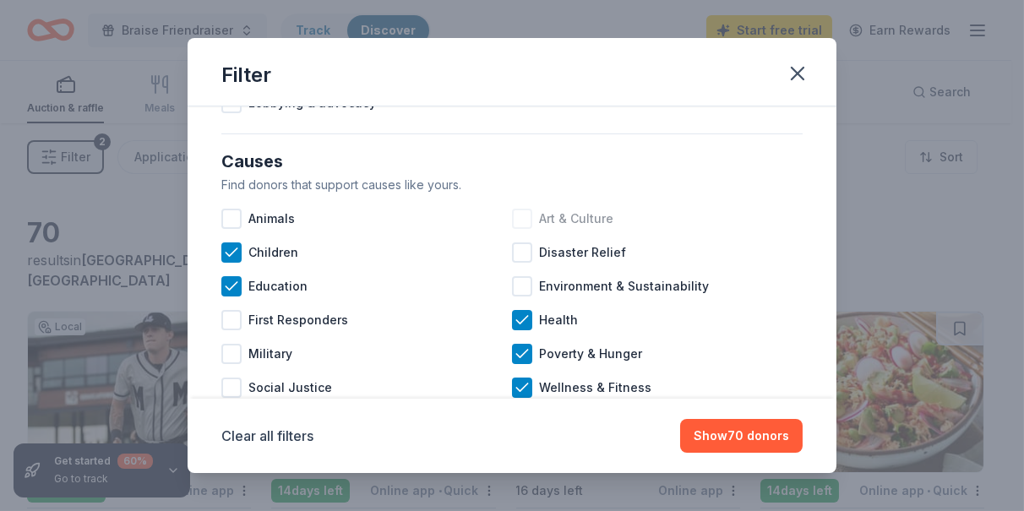
click at [576, 211] on span "Art & Culture" at bounding box center [576, 219] width 74 height 20
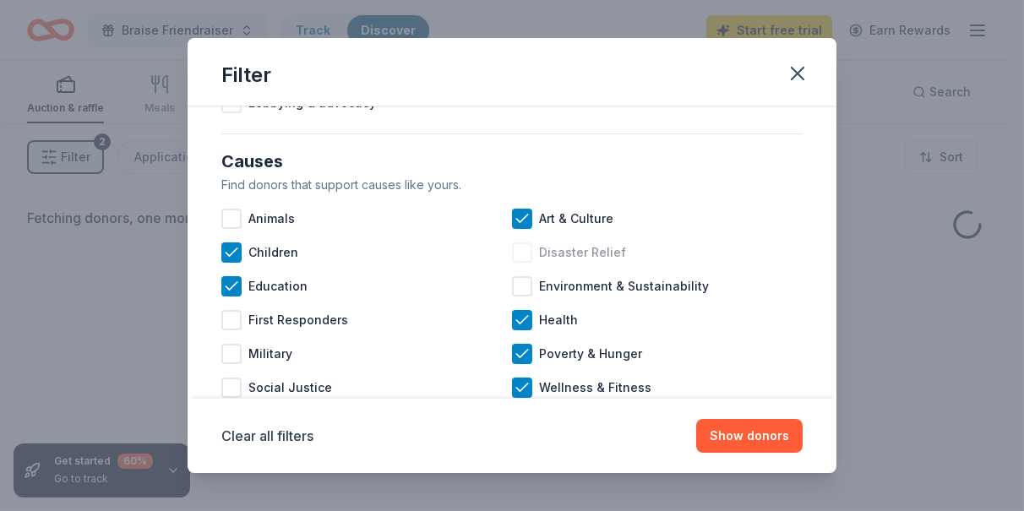
scroll to position [254, 0]
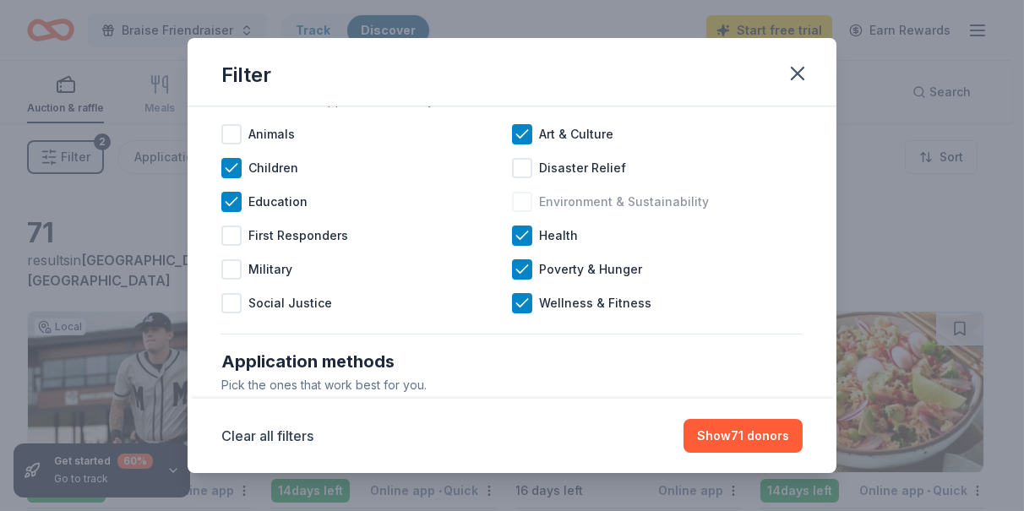
click at [683, 210] on span "Environment & Sustainability" at bounding box center [624, 202] width 170 height 20
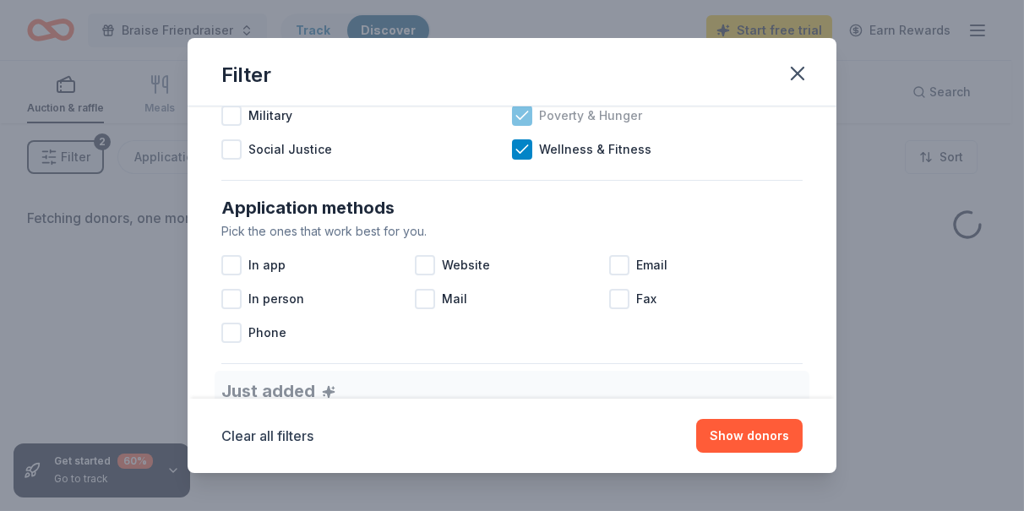
scroll to position [423, 0]
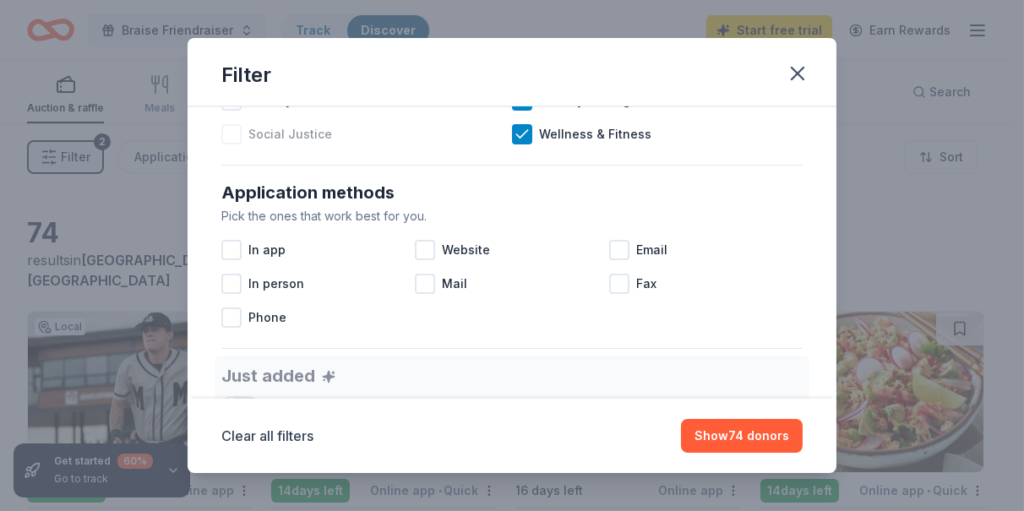
click at [305, 135] on span "Social Justice" at bounding box center [291, 134] width 84 height 20
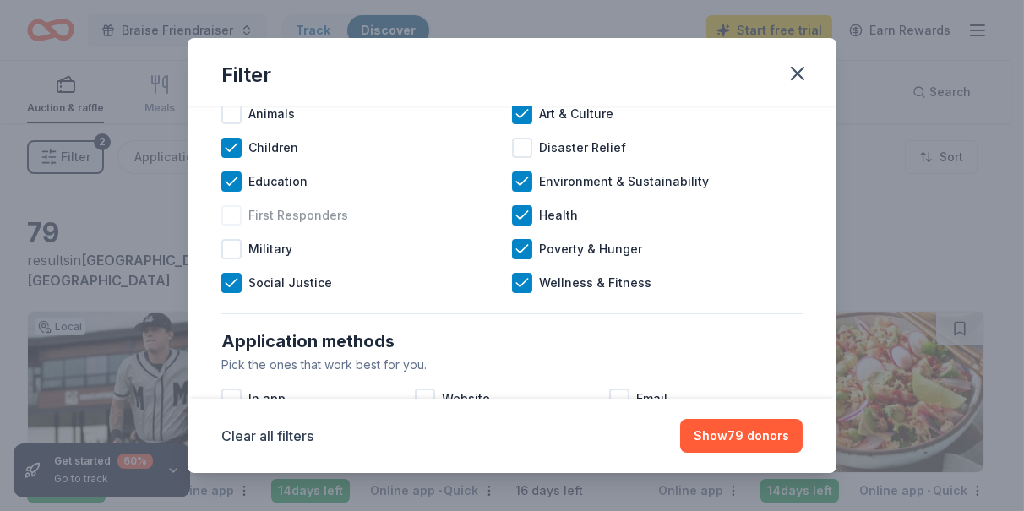
scroll to position [254, 0]
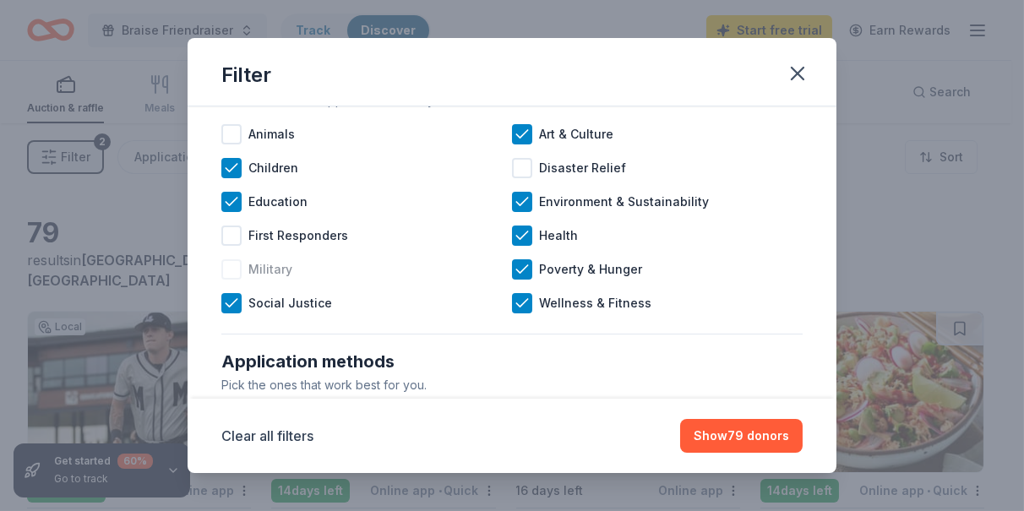
click at [325, 269] on div "Military" at bounding box center [366, 270] width 291 height 34
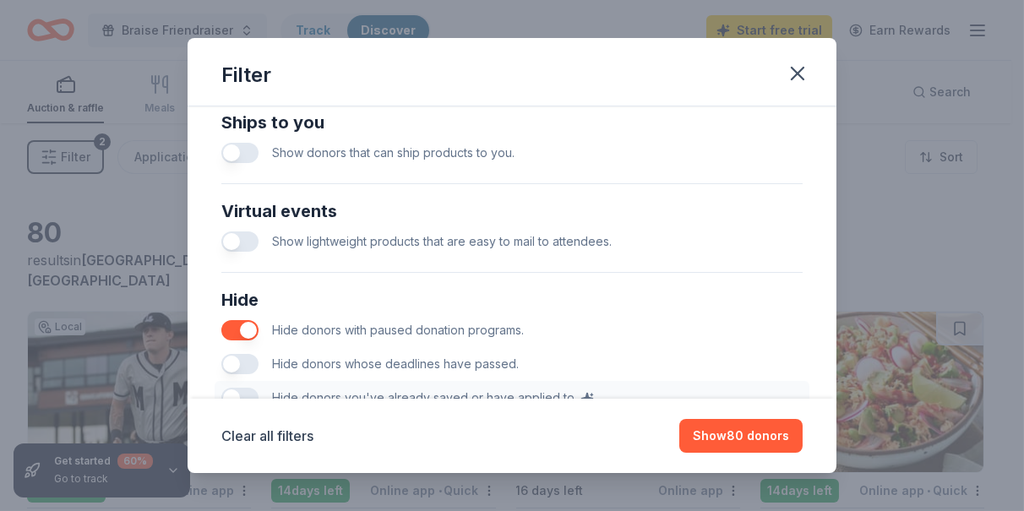
scroll to position [845, 0]
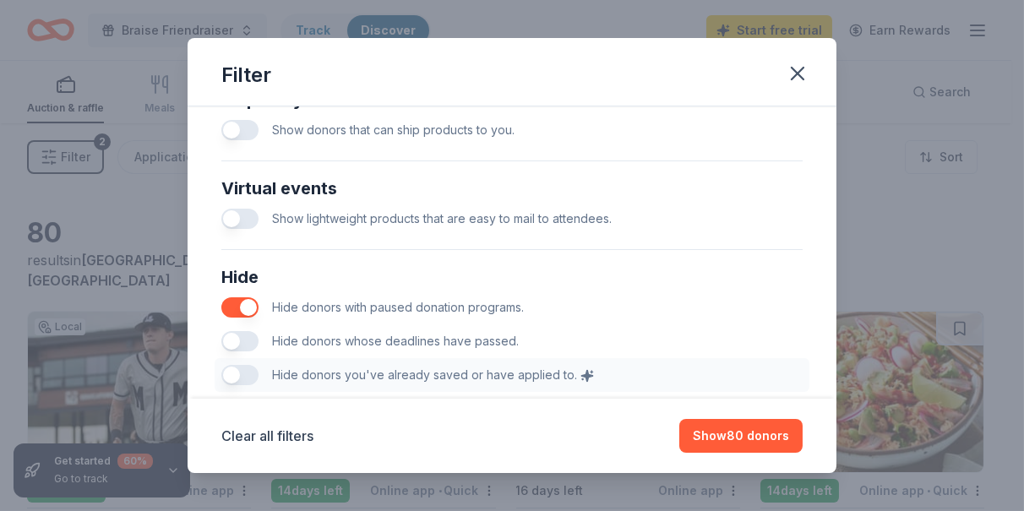
click at [358, 334] on span "Hide donors whose deadlines have passed." at bounding box center [395, 341] width 247 height 14
click at [227, 340] on button "button" at bounding box center [239, 341] width 37 height 20
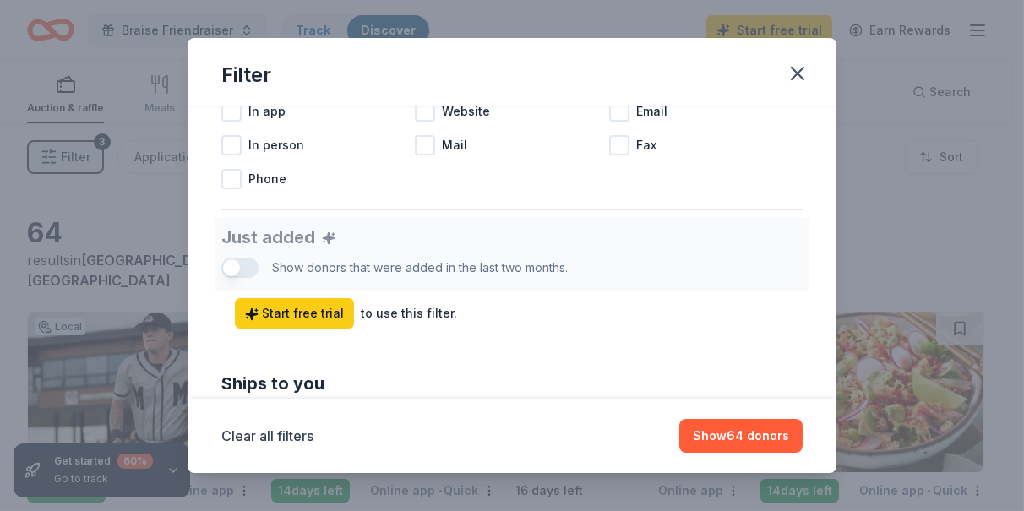
scroll to position [680, 0]
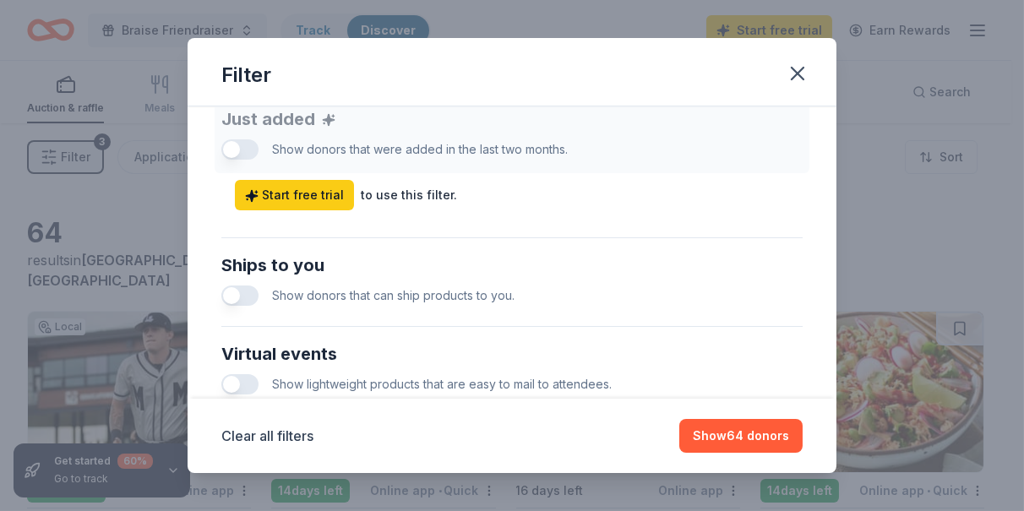
click at [481, 288] on span "Show donors that can ship products to you." at bounding box center [393, 295] width 243 height 14
click at [238, 293] on button "button" at bounding box center [239, 296] width 37 height 20
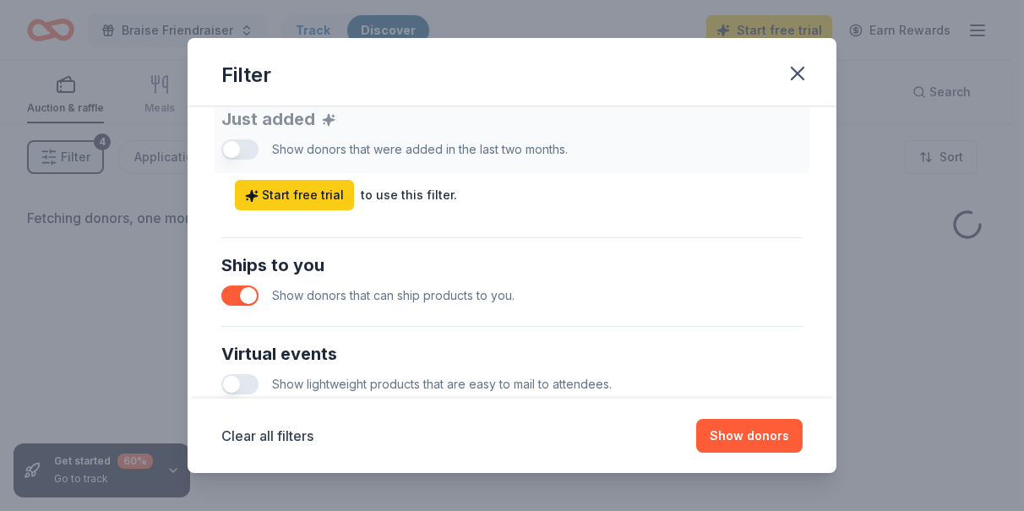
scroll to position [764, 0]
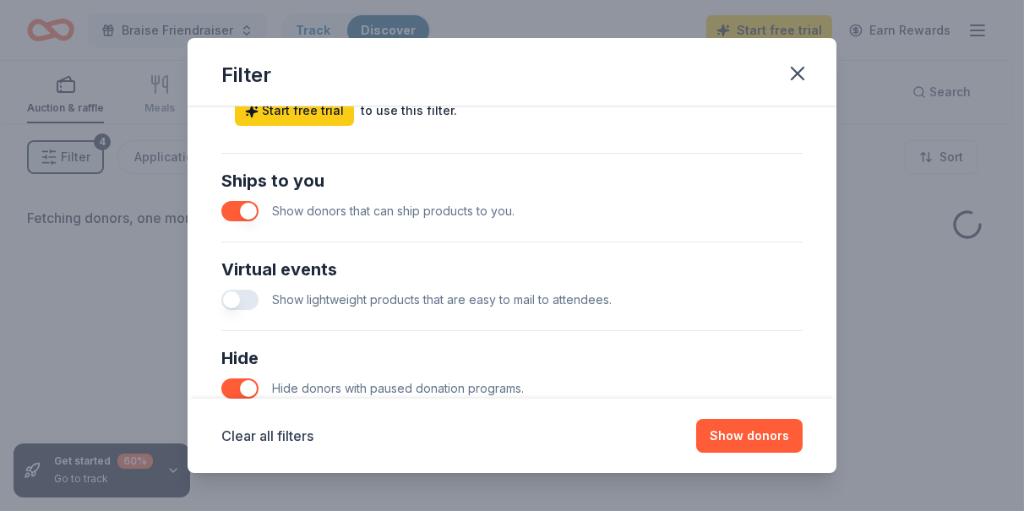
click at [243, 291] on button "button" at bounding box center [239, 300] width 37 height 20
click at [234, 299] on button "button" at bounding box center [239, 300] width 37 height 20
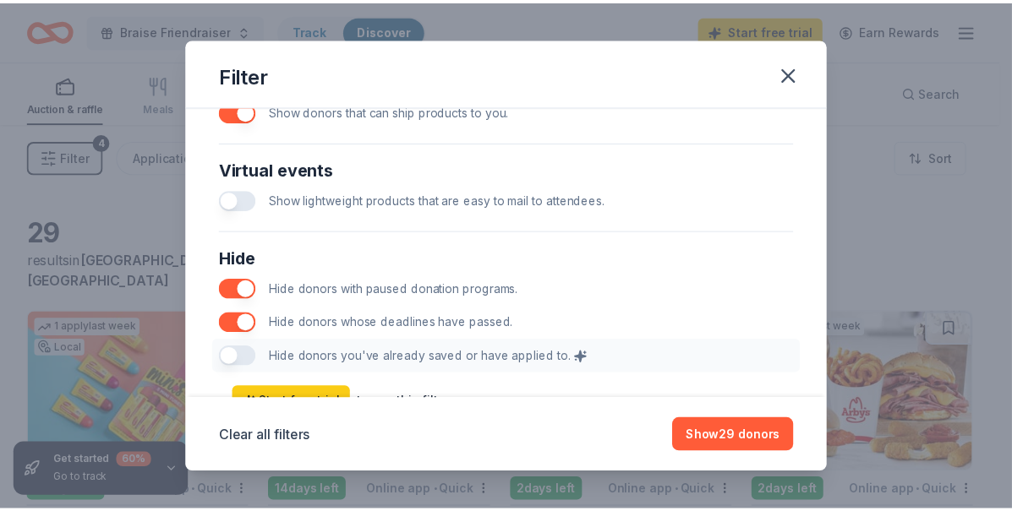
scroll to position [933, 0]
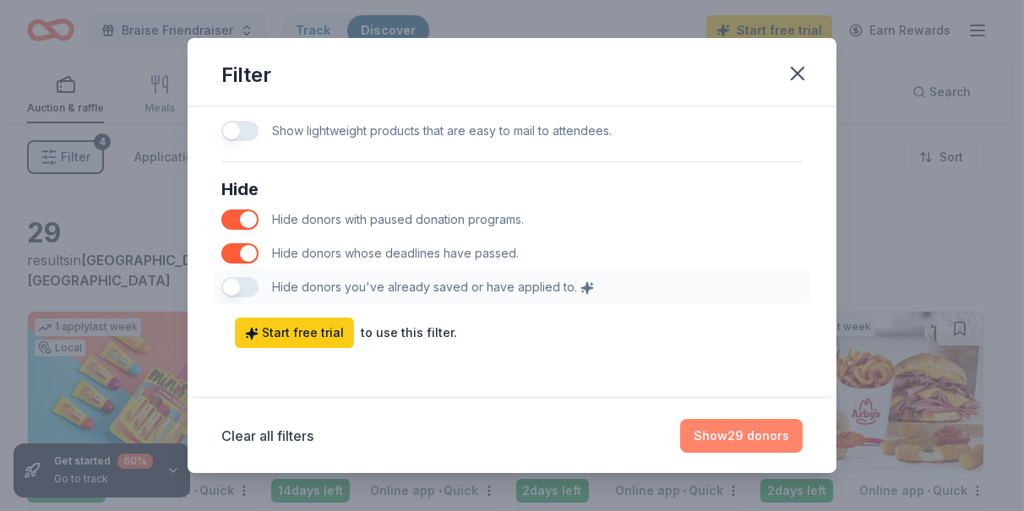
click at [751, 434] on button "Show 29 donors" at bounding box center [741, 436] width 123 height 34
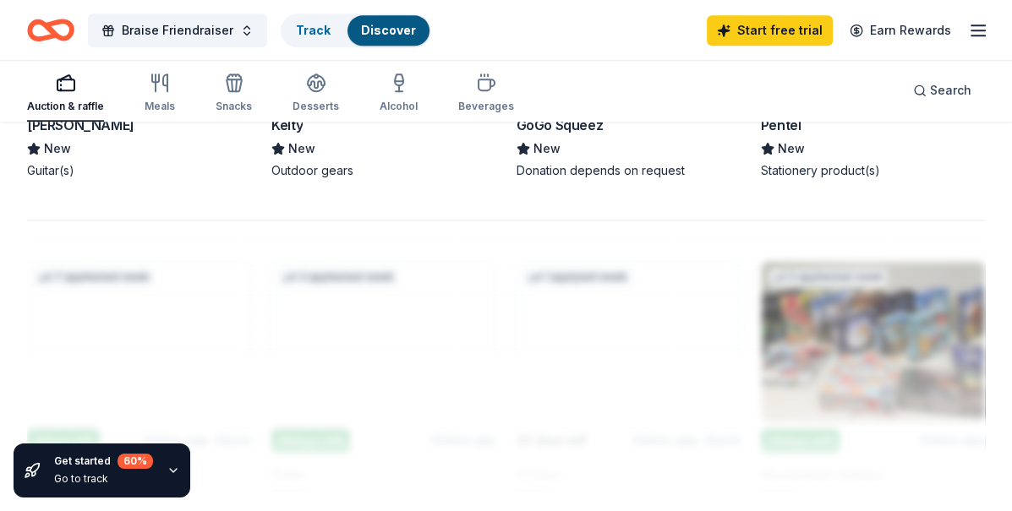
scroll to position [1498, 0]
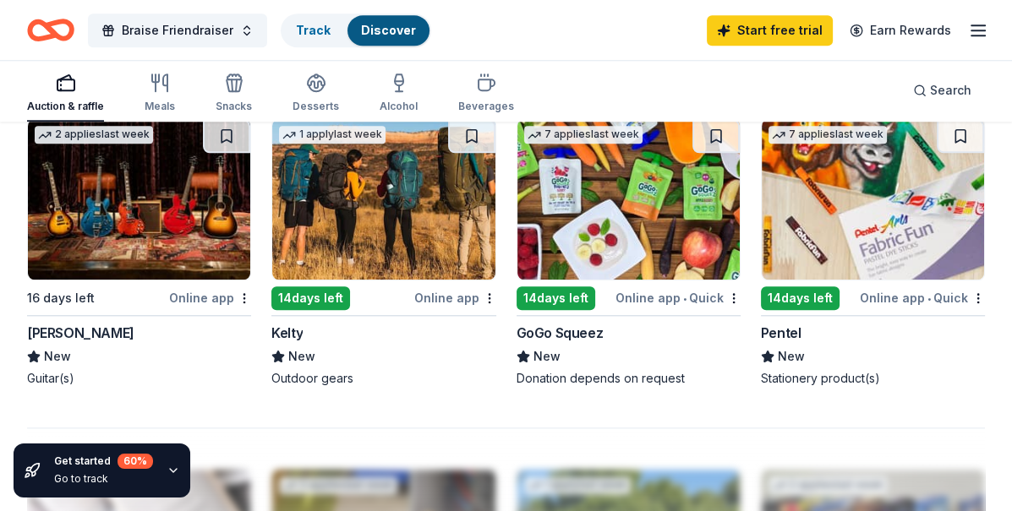
click at [172, 470] on icon "button" at bounding box center [173, 470] width 7 height 3
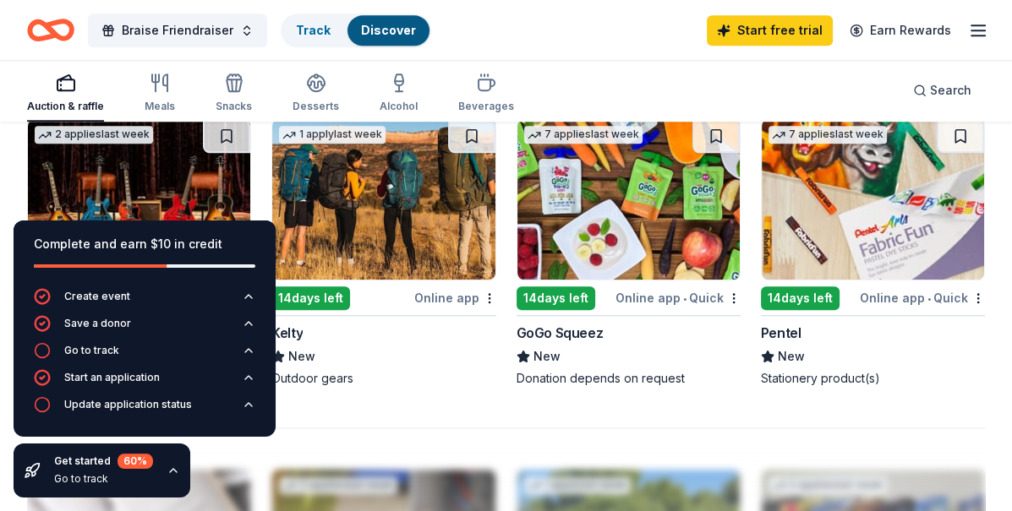
click at [963, 337] on div "Pentel" at bounding box center [873, 333] width 224 height 20
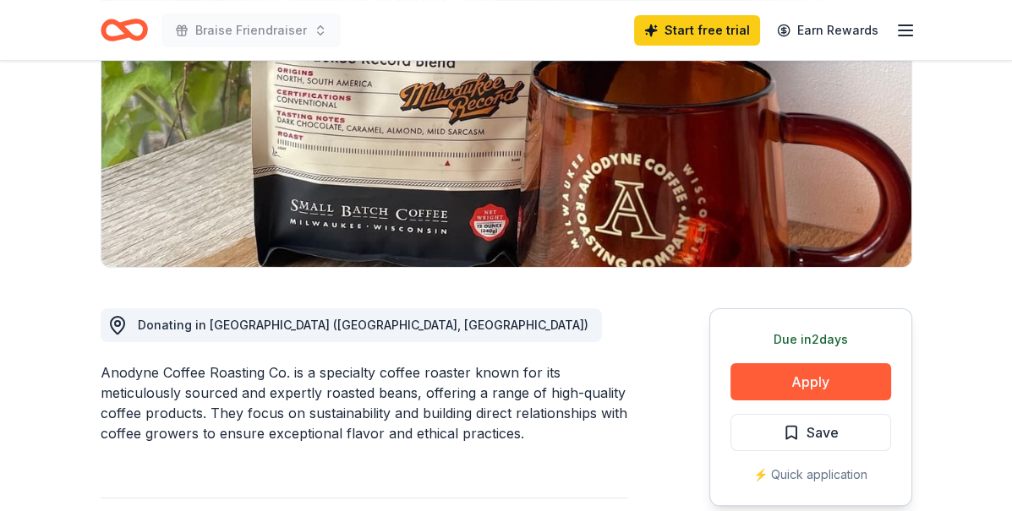
scroll to position [423, 0]
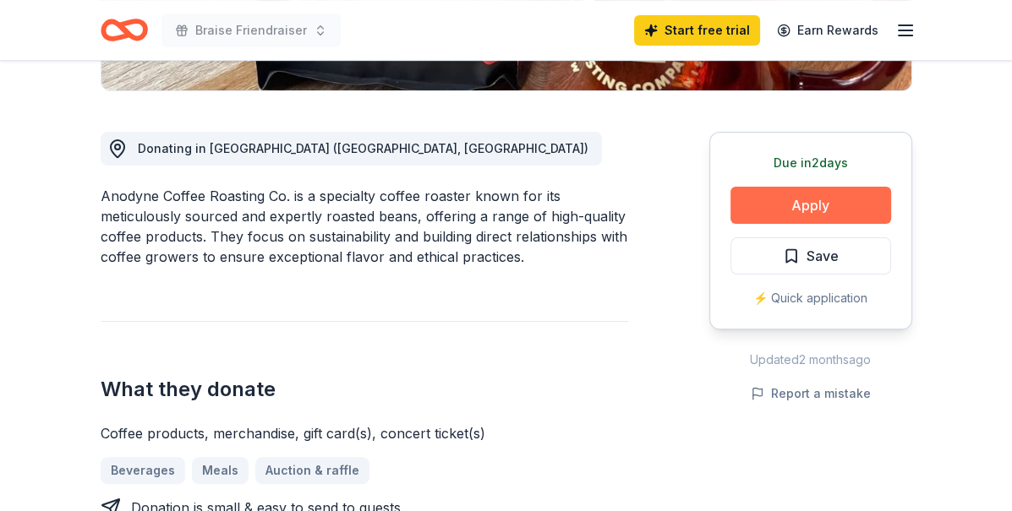
click at [802, 205] on button "Apply" at bounding box center [810, 205] width 161 height 37
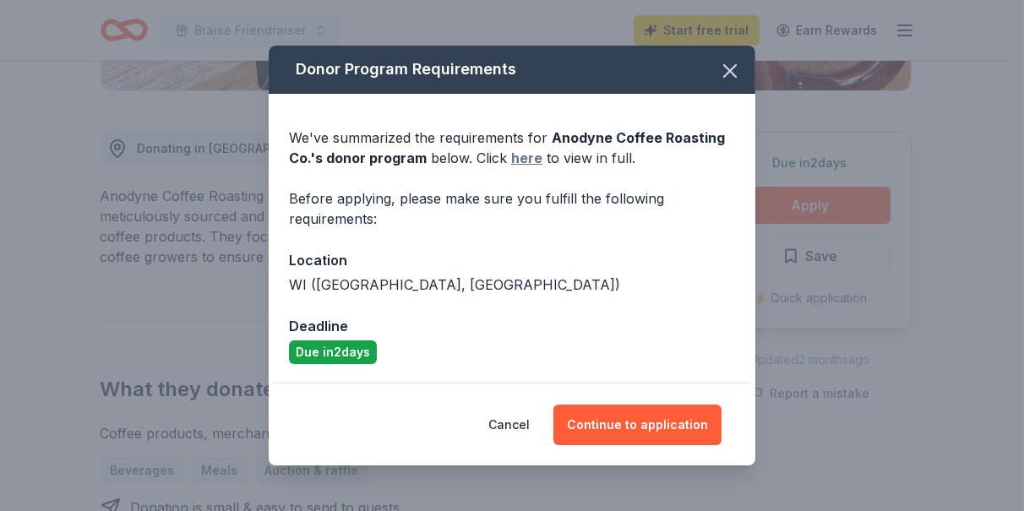
click at [523, 150] on link "here" at bounding box center [526, 158] width 31 height 20
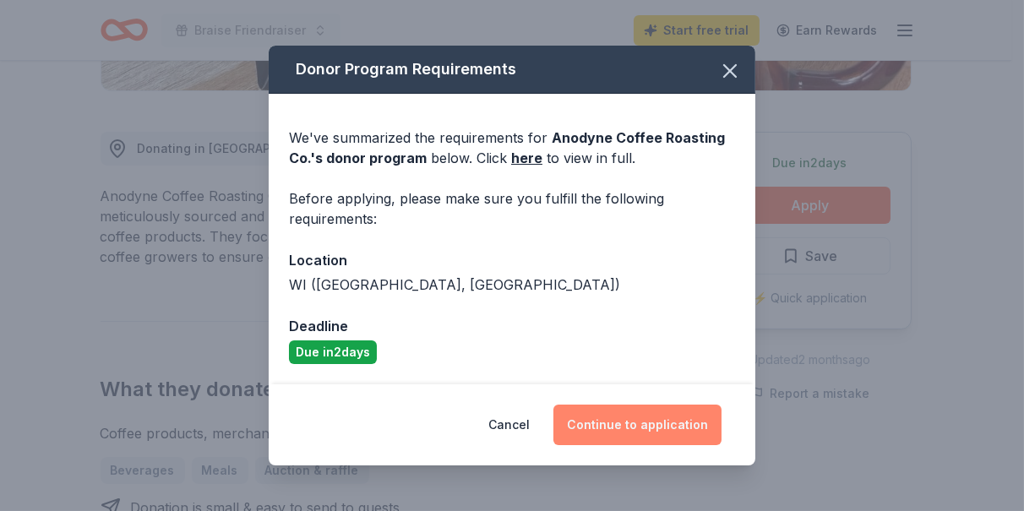
click at [627, 423] on button "Continue to application" at bounding box center [638, 425] width 168 height 41
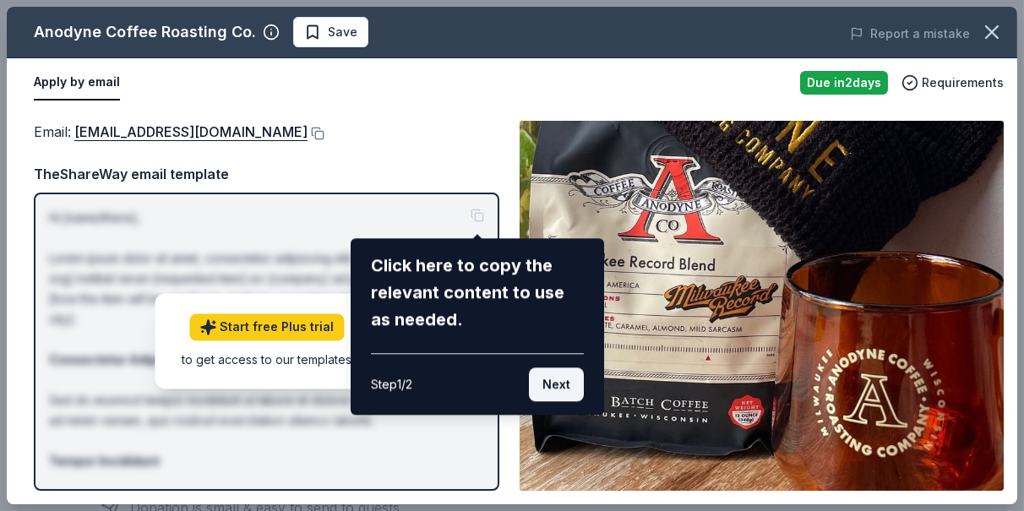
click at [576, 387] on button "Next" at bounding box center [556, 385] width 55 height 34
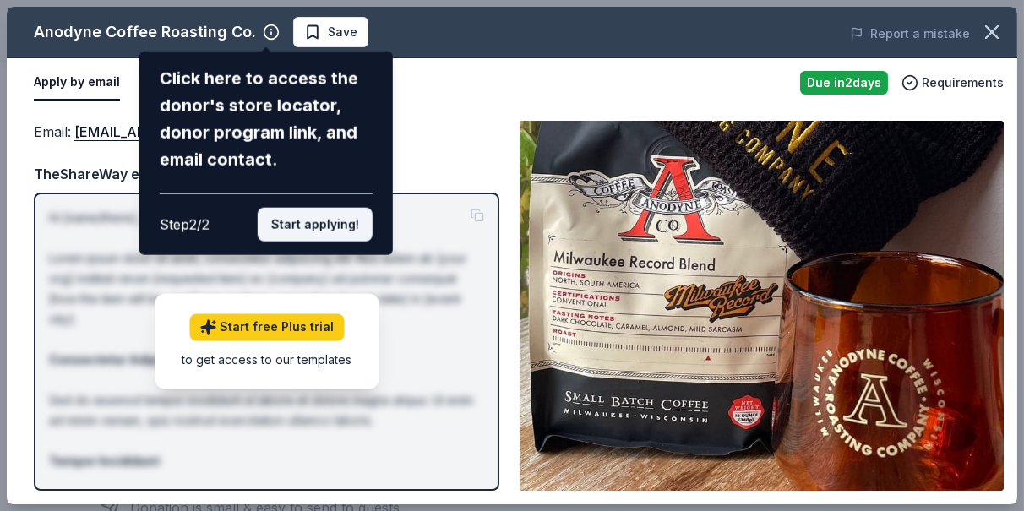
click at [314, 229] on button "Start applying!" at bounding box center [315, 225] width 115 height 34
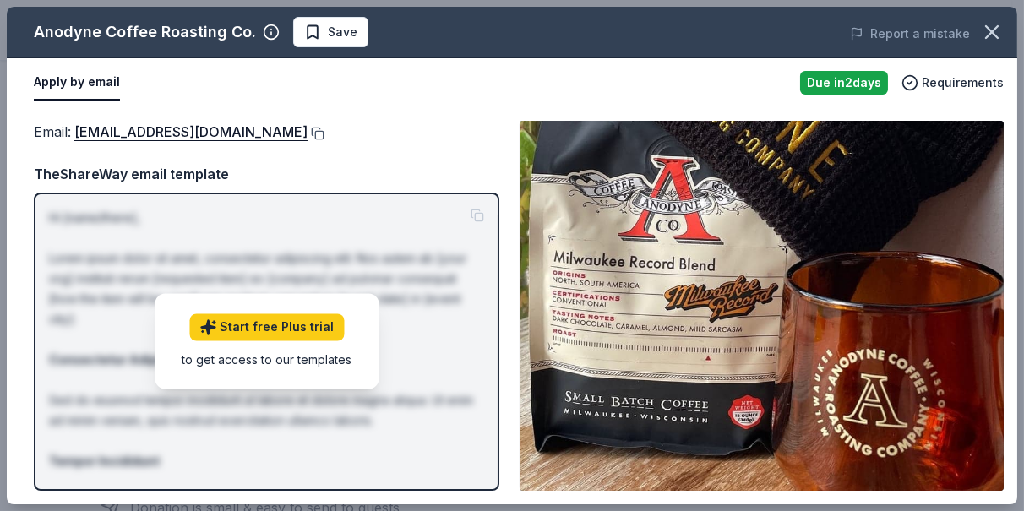
click at [308, 132] on button at bounding box center [316, 134] width 17 height 14
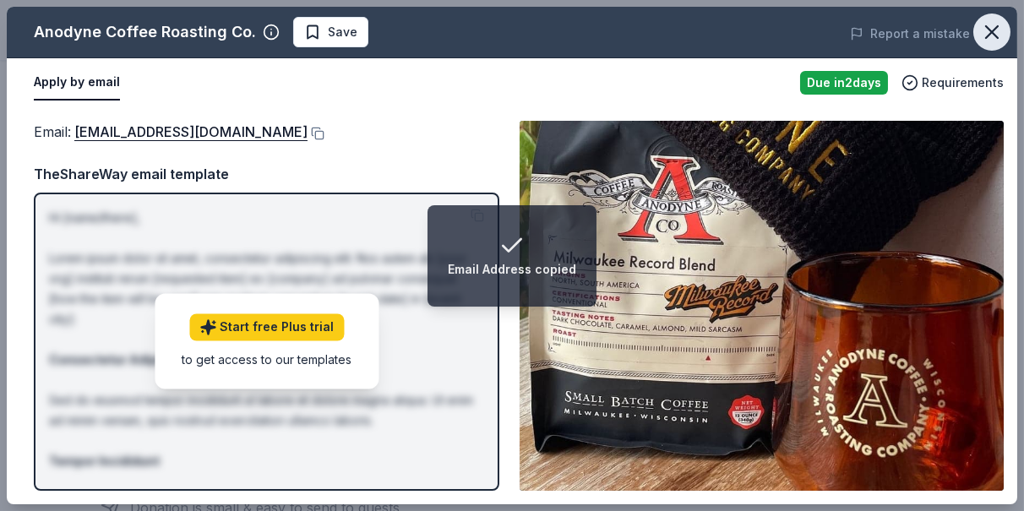
click at [994, 32] on icon "button" at bounding box center [993, 32] width 24 height 24
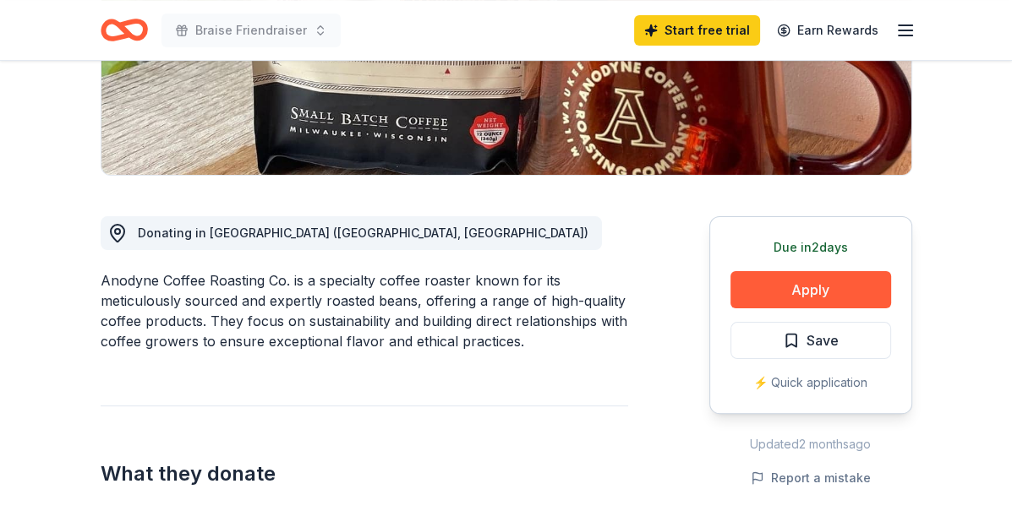
scroll to position [592, 0]
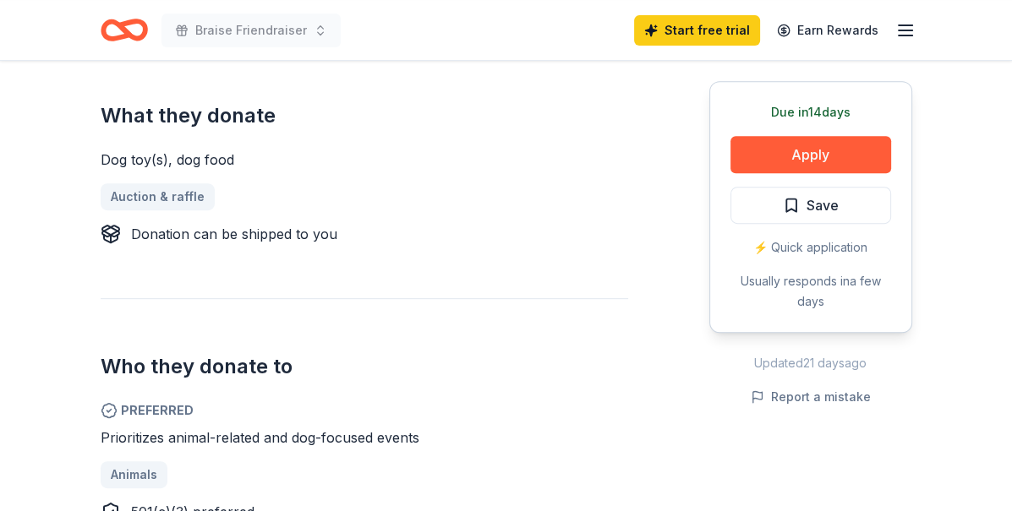
scroll to position [761, 0]
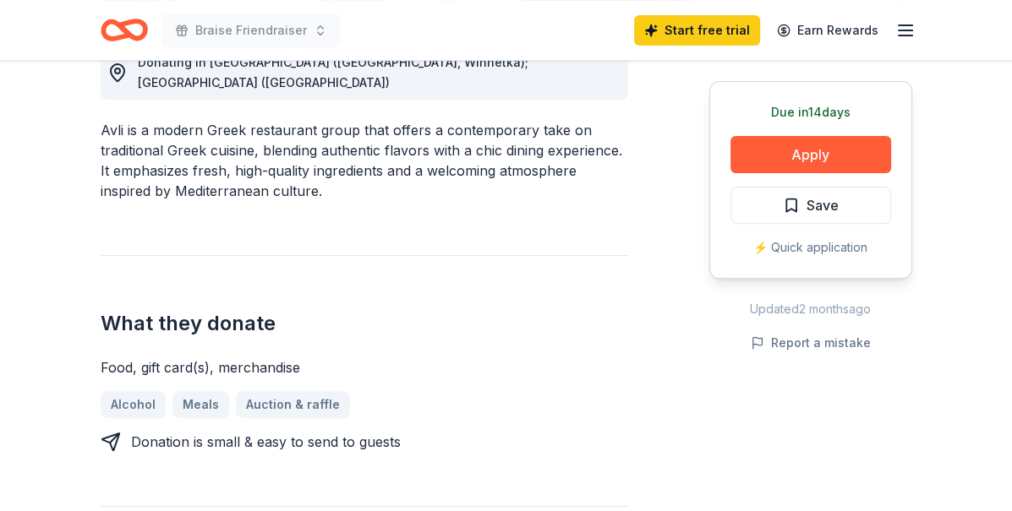
scroll to position [507, 0]
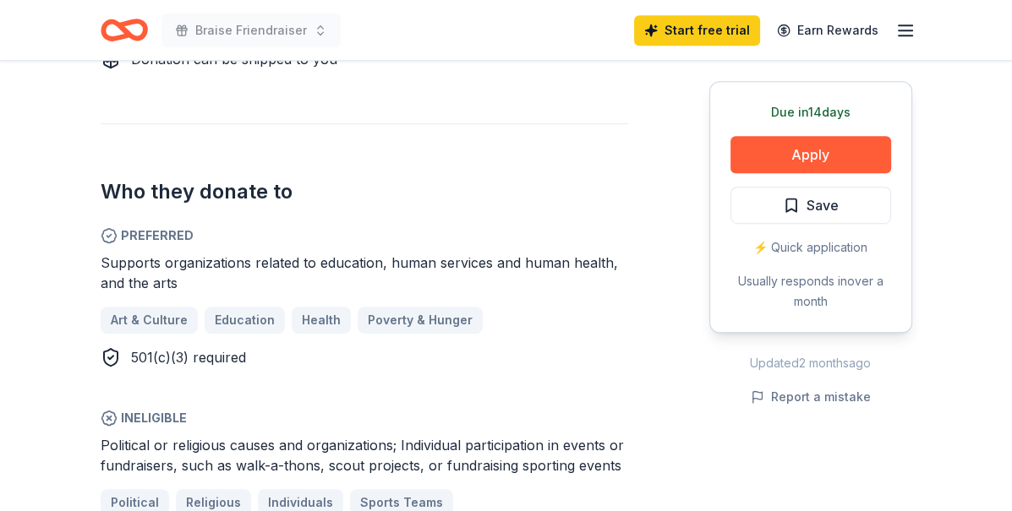
scroll to position [930, 0]
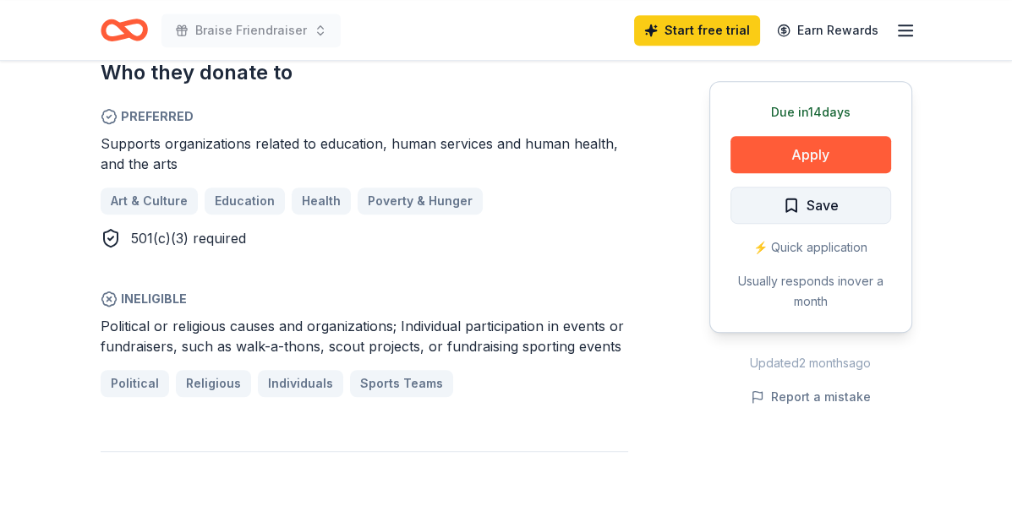
click at [833, 203] on span "Save" at bounding box center [822, 205] width 32 height 22
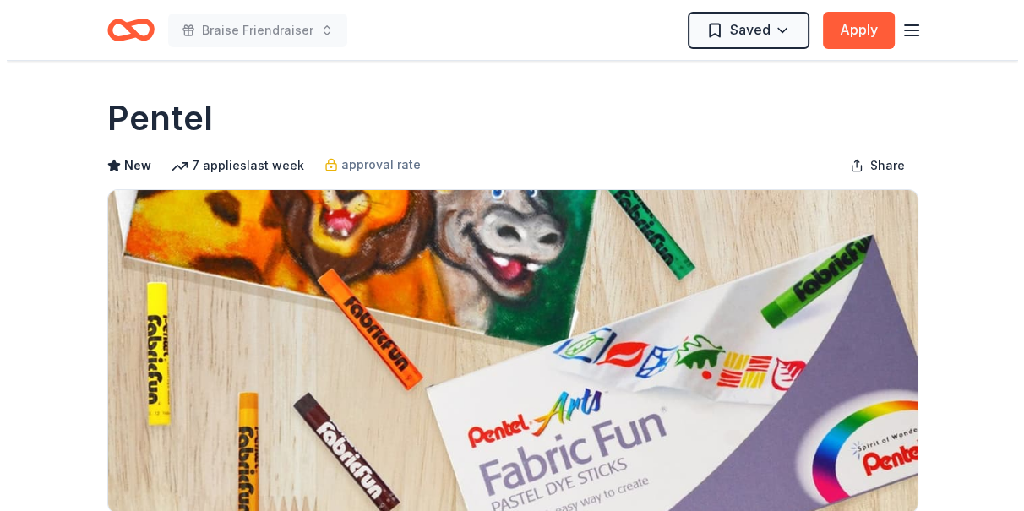
scroll to position [423, 0]
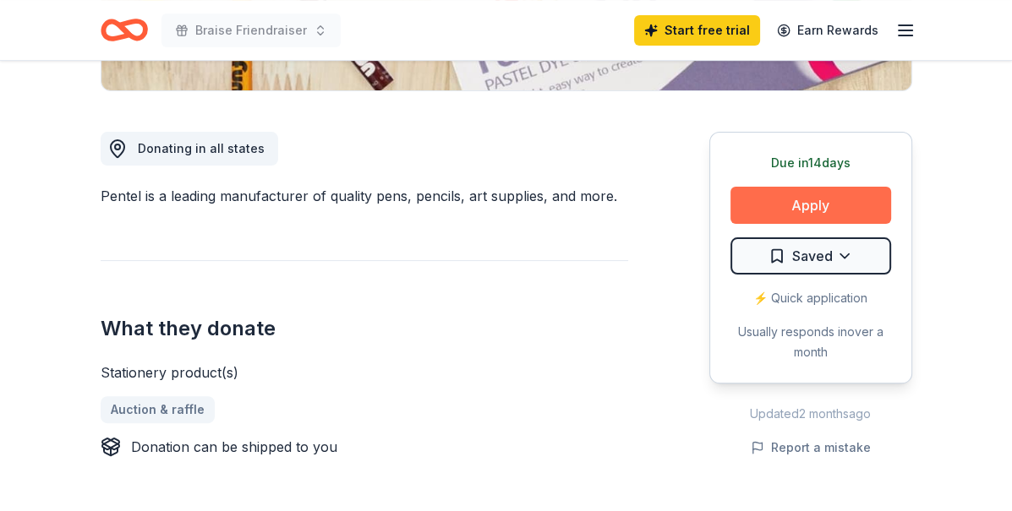
click at [860, 190] on button "Apply" at bounding box center [810, 205] width 161 height 37
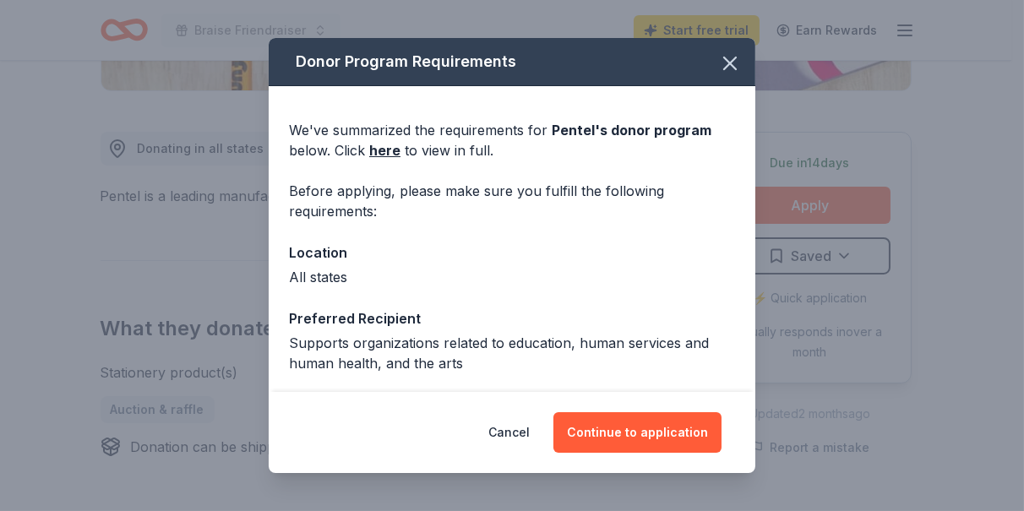
scroll to position [243, 0]
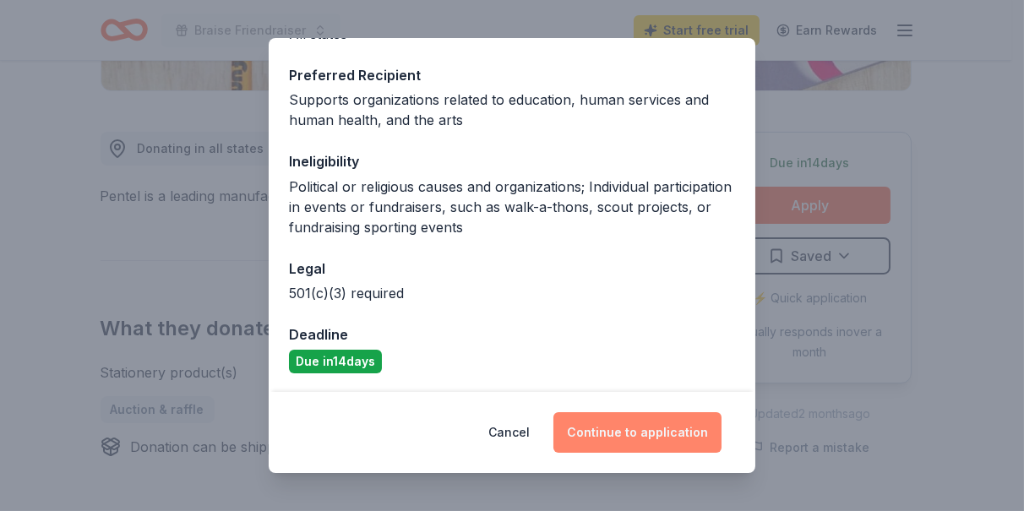
click at [628, 437] on button "Continue to application" at bounding box center [638, 433] width 168 height 41
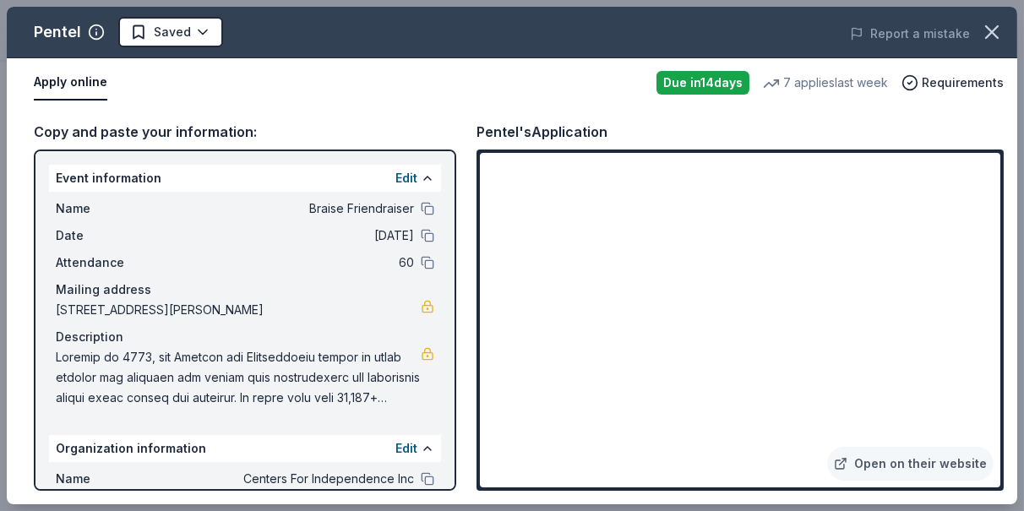
scroll to position [0, 0]
click at [421, 480] on button at bounding box center [428, 480] width 14 height 14
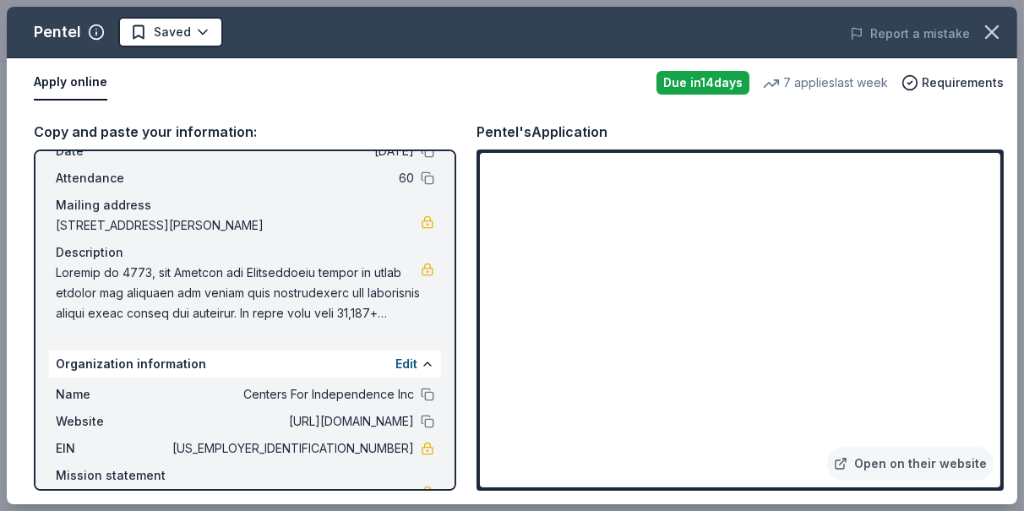
drag, startPoint x: 317, startPoint y: 450, endPoint x: 378, endPoint y: 449, distance: 60.9
click at [383, 449] on span "[US_EMPLOYER_IDENTIFICATION_NUMBER]" at bounding box center [291, 449] width 245 height 20
drag, startPoint x: 340, startPoint y: 449, endPoint x: 412, endPoint y: 445, distance: 72.0
click at [412, 445] on div "EIN [US_EMPLOYER_IDENTIFICATION_NUMBER]" at bounding box center [245, 449] width 379 height 20
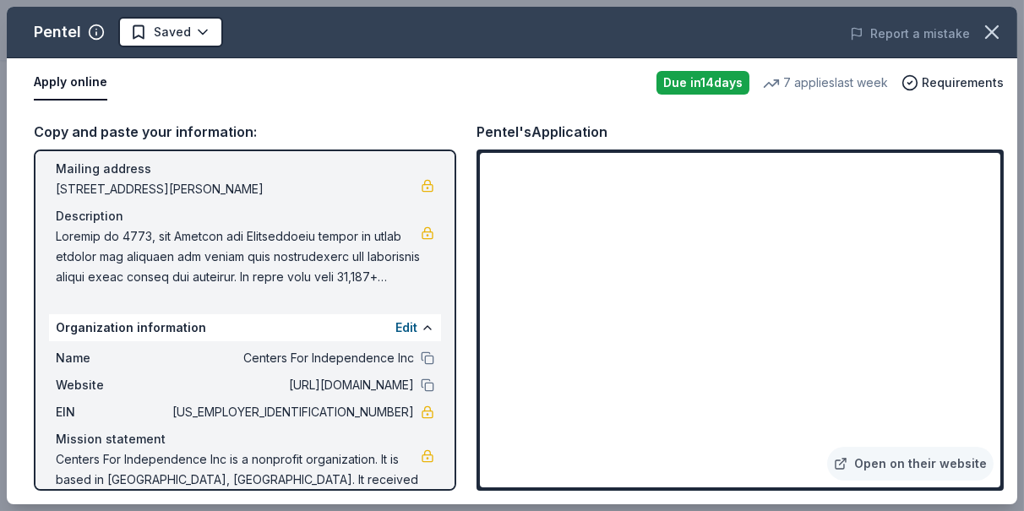
scroll to position [140, 0]
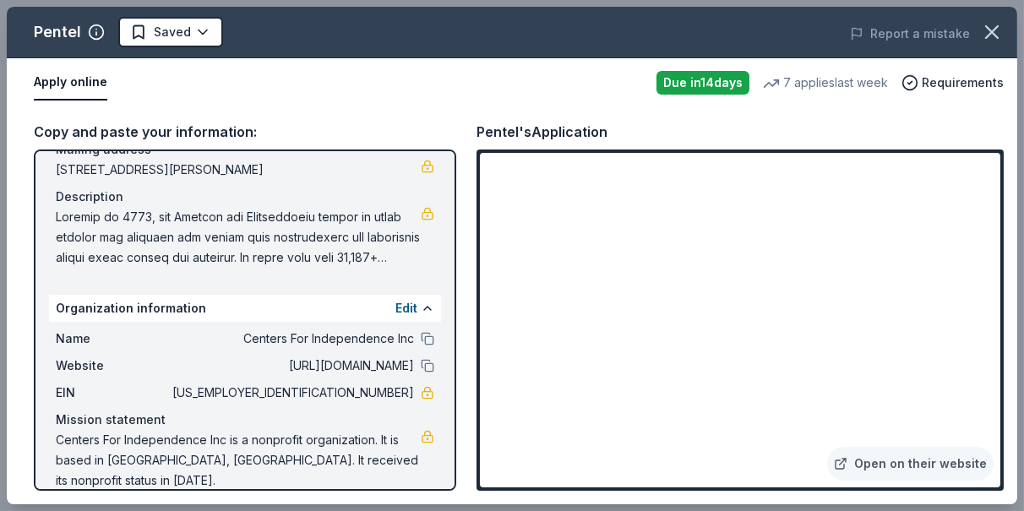
drag, startPoint x: 324, startPoint y: 382, endPoint x: 393, endPoint y: 391, distance: 69.9
click at [393, 391] on span "[US_EMPLOYER_IDENTIFICATION_NUMBER]" at bounding box center [291, 393] width 245 height 20
drag, startPoint x: 74, startPoint y: 427, endPoint x: 164, endPoint y: 467, distance: 98.8
click at [271, 467] on div "Mission statement Centers For Independence Inc is a nonprofit organization. It …" at bounding box center [245, 450] width 379 height 81
drag, startPoint x: 165, startPoint y: 462, endPoint x: 271, endPoint y: 462, distance: 106.5
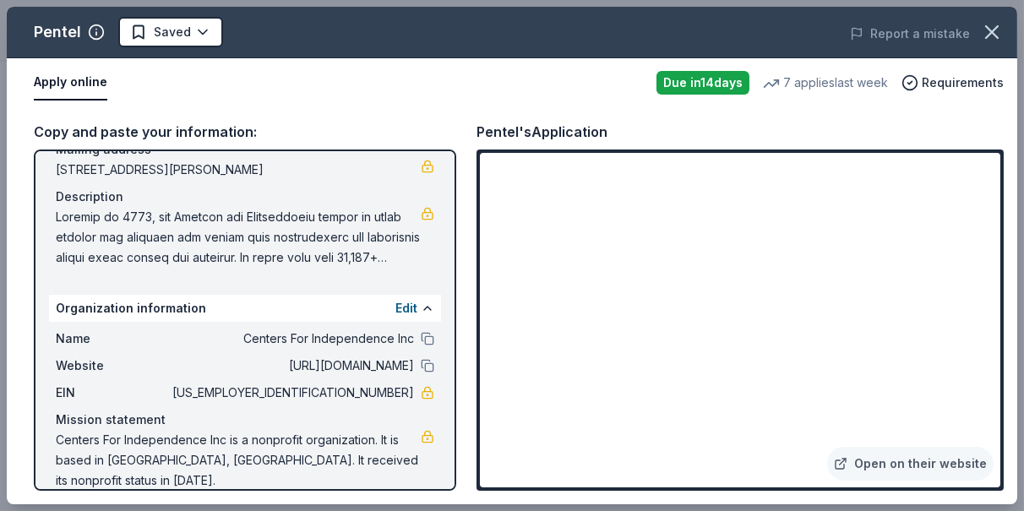
click at [271, 462] on span "Centers For Independence Inc is a nonprofit organization. It is based in [GEOGR…" at bounding box center [238, 460] width 365 height 61
drag, startPoint x: 374, startPoint y: 387, endPoint x: 346, endPoint y: 386, distance: 27.9
click at [346, 386] on span "[US_EMPLOYER_IDENTIFICATION_NUMBER]" at bounding box center [291, 393] width 245 height 20
